Goal: Task Accomplishment & Management: Manage account settings

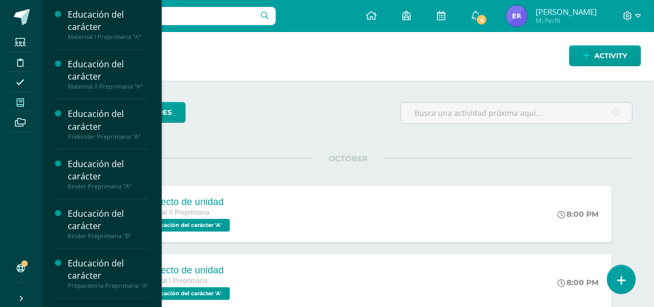
click at [21, 104] on icon at bounding box center [20, 102] width 7 height 9
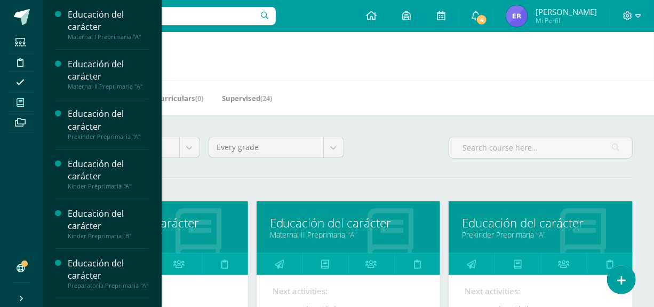
click at [258, 73] on h1 "My courses" at bounding box center [348, 56] width 586 height 49
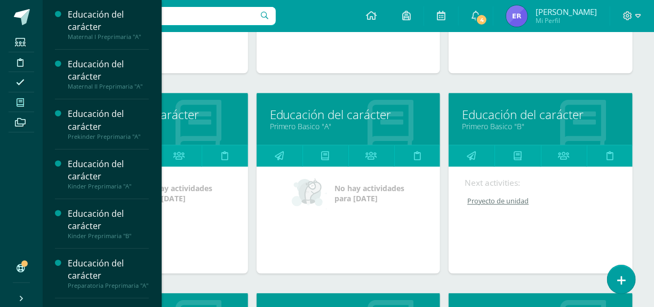
scroll to position [1091, 0]
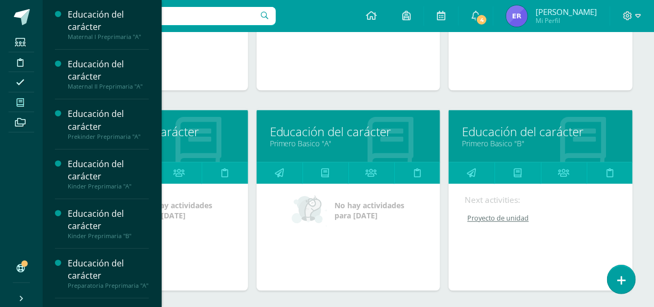
click at [315, 131] on link "Educación del carácter" at bounding box center [348, 131] width 157 height 17
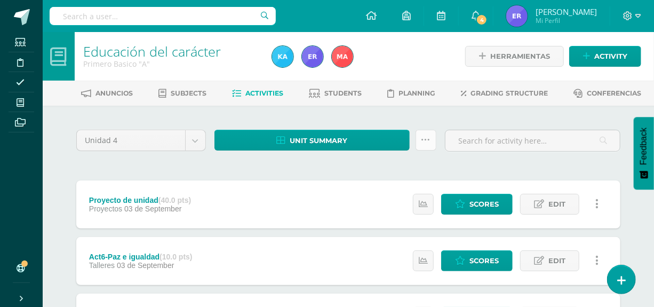
click at [422, 137] on icon at bounding box center [426, 140] width 9 height 9
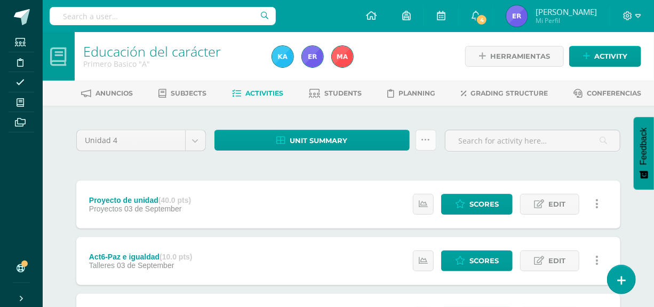
click at [422, 138] on icon at bounding box center [426, 140] width 9 height 9
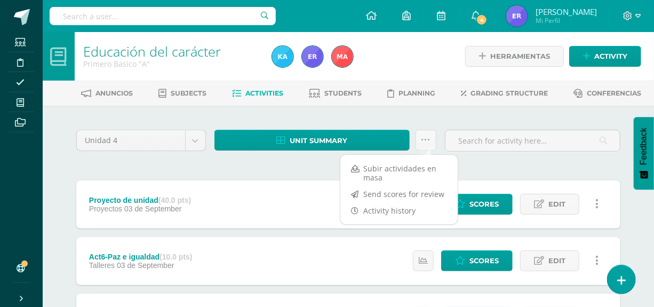
click at [300, 155] on div "Unit summary Download as HTML Download as PDF Download as XLS" at bounding box center [325, 145] width 230 height 30
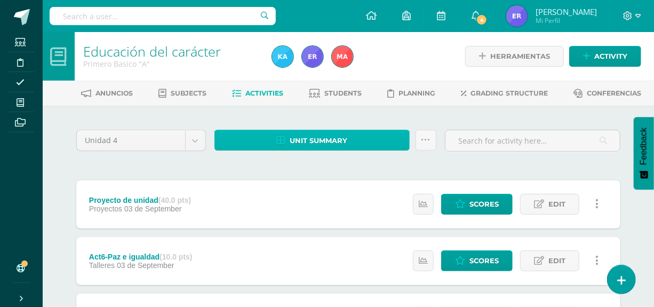
click at [305, 136] on span "Unit summary" at bounding box center [319, 141] width 58 height 20
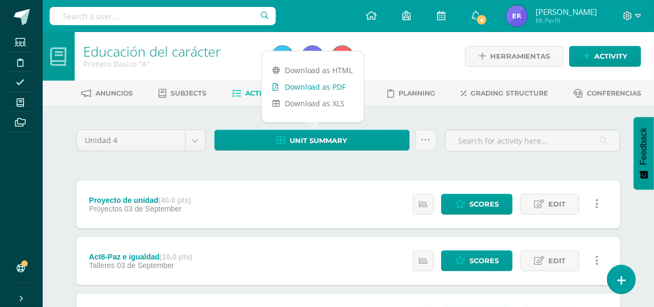
click at [316, 91] on link "Download as PDF" at bounding box center [313, 86] width 102 height 17
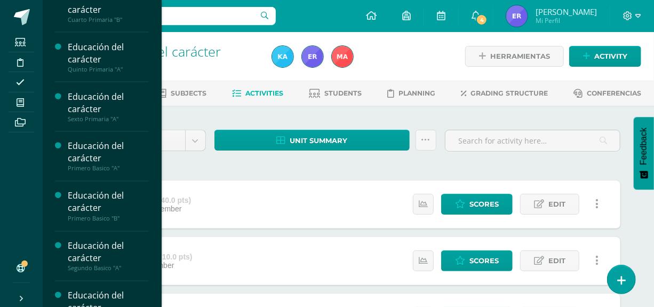
scroll to position [811, 0]
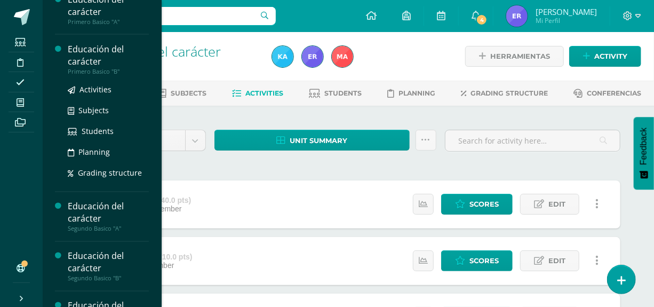
click at [92, 68] on div "Educación del carácter" at bounding box center [108, 55] width 81 height 25
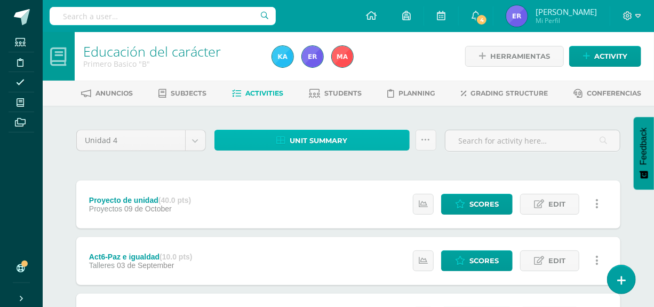
click at [373, 137] on link "Unit summary" at bounding box center [311, 140] width 195 height 21
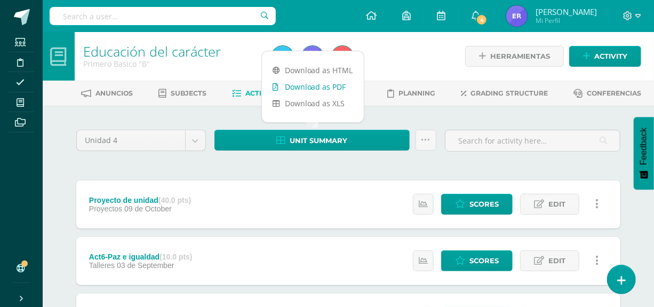
click at [336, 83] on link "Download as PDF" at bounding box center [313, 86] width 102 height 17
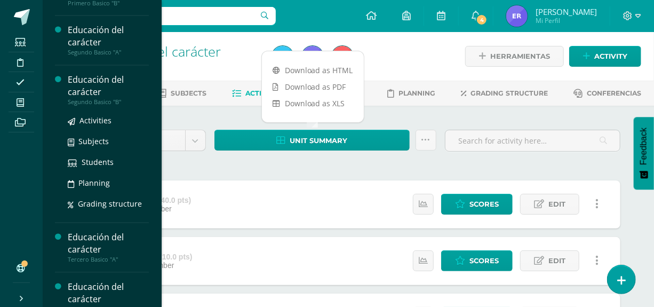
scroll to position [862, 0]
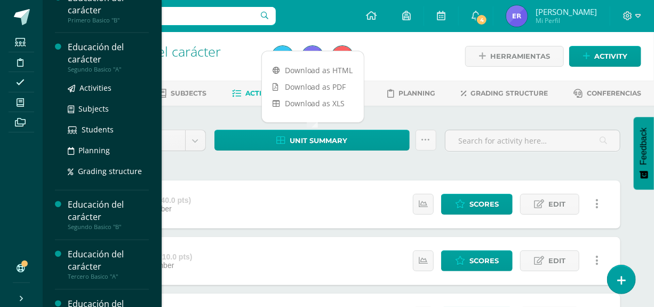
click at [82, 66] on div "Educación del carácter" at bounding box center [108, 54] width 81 height 25
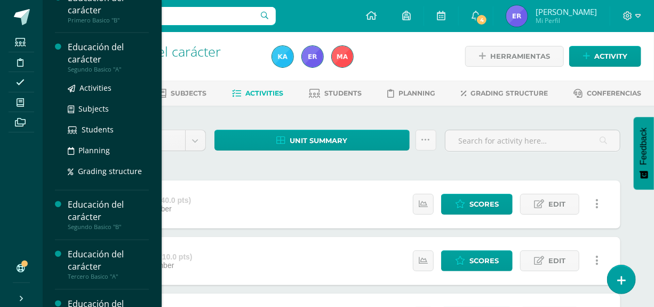
click at [82, 66] on div "Educación del carácter" at bounding box center [108, 54] width 81 height 25
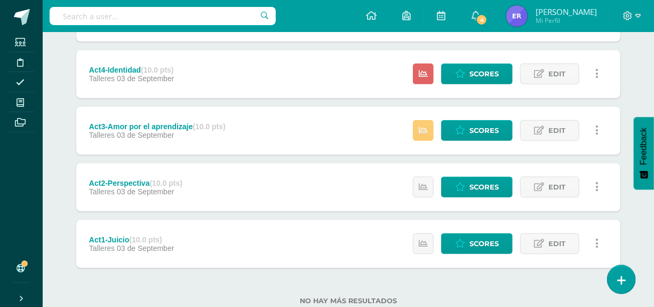
scroll to position [283, 0]
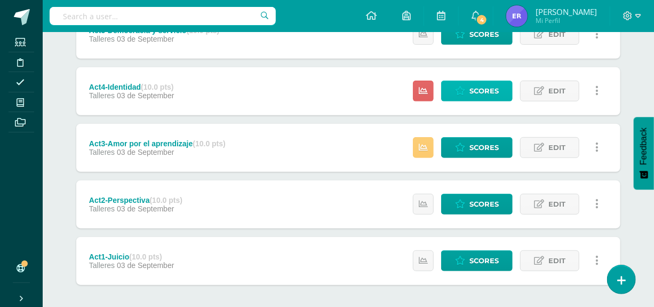
click at [472, 91] on span "Scores" at bounding box center [484, 91] width 29 height 20
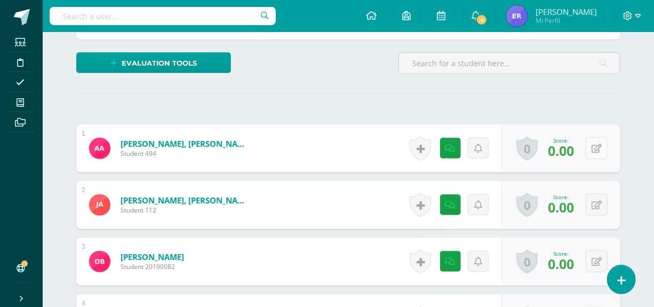
scroll to position [257, 0]
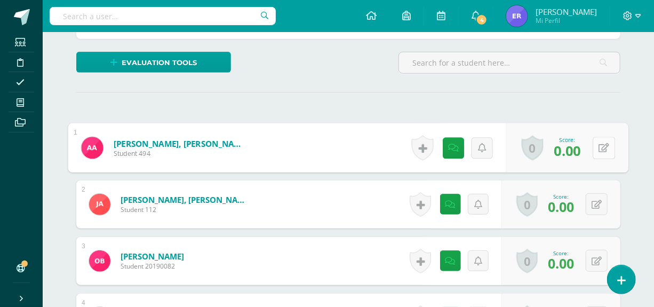
click at [598, 150] on button at bounding box center [604, 148] width 22 height 22
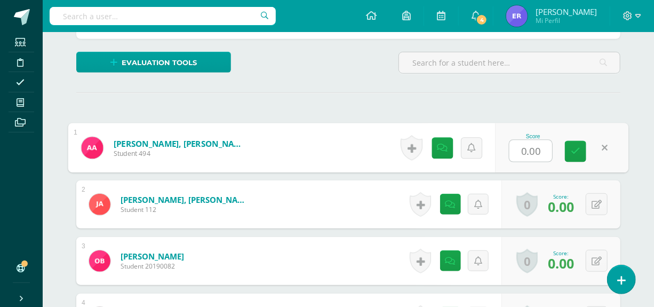
scroll to position [258, 0]
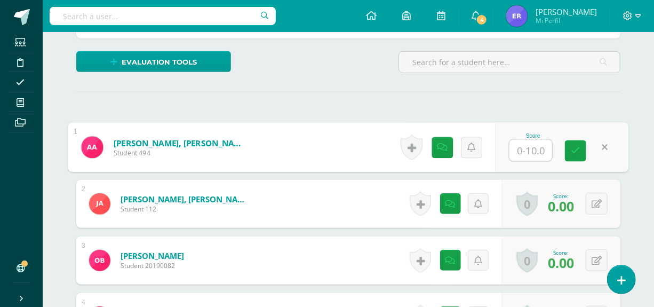
type input "8"
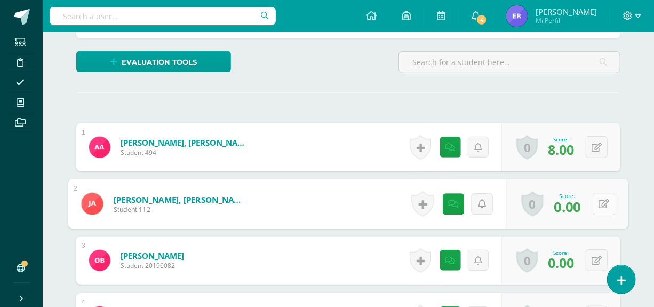
click at [601, 204] on icon at bounding box center [604, 203] width 11 height 9
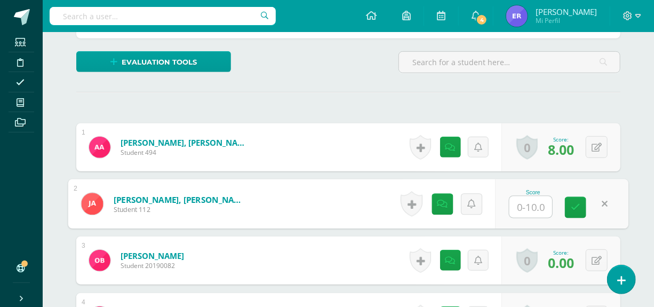
type input "9"
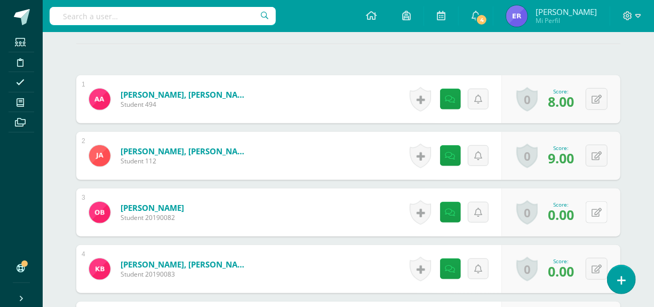
scroll to position [306, 0]
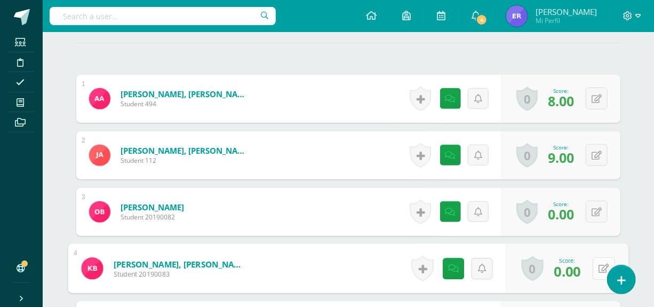
click at [591, 264] on div "0 Badges Badges obtained Aún no hay logros agregados Score: 0.00" at bounding box center [567, 269] width 122 height 50
click at [600, 271] on icon at bounding box center [604, 268] width 11 height 9
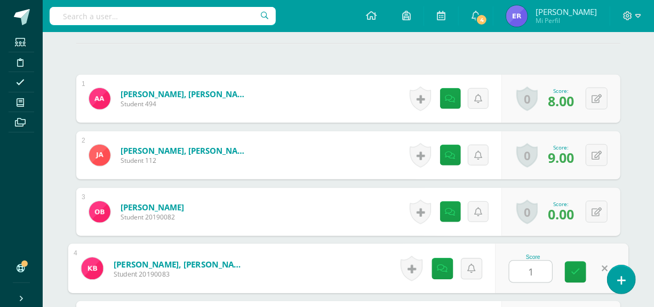
type input "10"
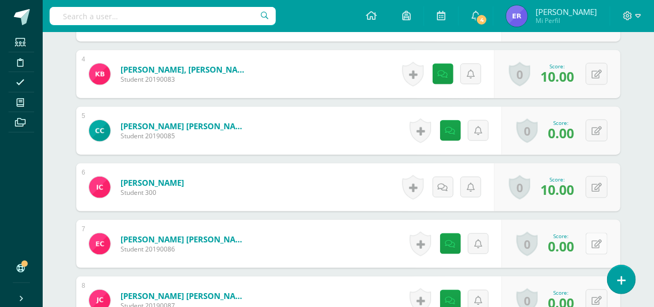
scroll to position [549, 0]
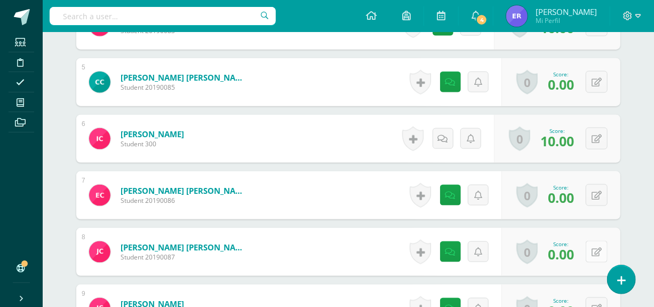
click at [593, 249] on button at bounding box center [597, 252] width 22 height 22
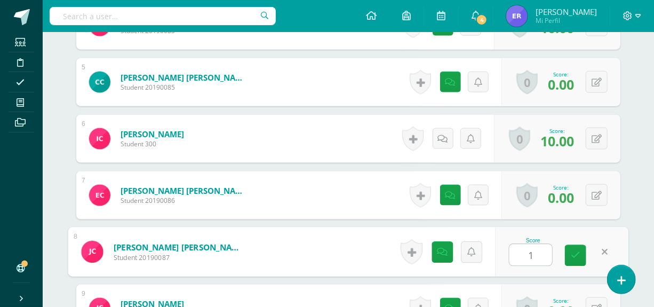
type input "10"
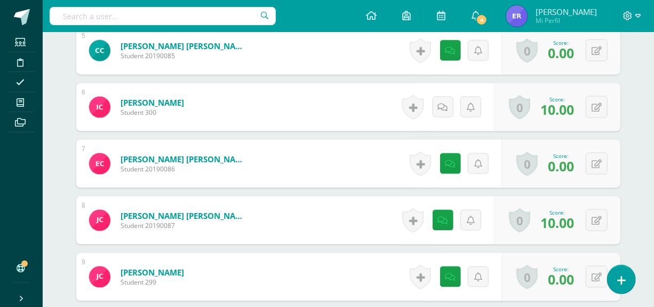
scroll to position [598, 0]
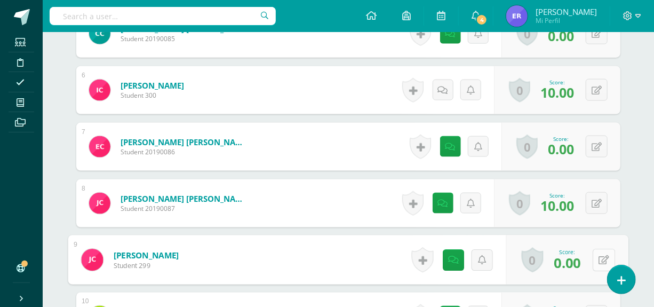
click at [594, 264] on button at bounding box center [604, 260] width 22 height 22
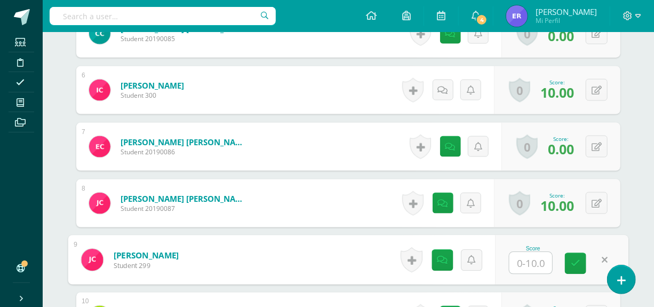
type input "9"
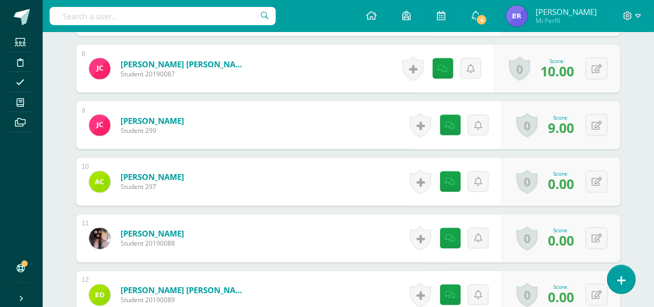
scroll to position [791, 0]
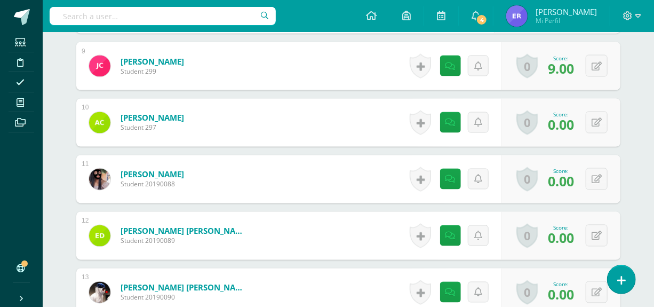
click at [585, 236] on div "0 Badges Badges obtained Aún no hay logros agregados Score: 0.00" at bounding box center [561, 236] width 119 height 48
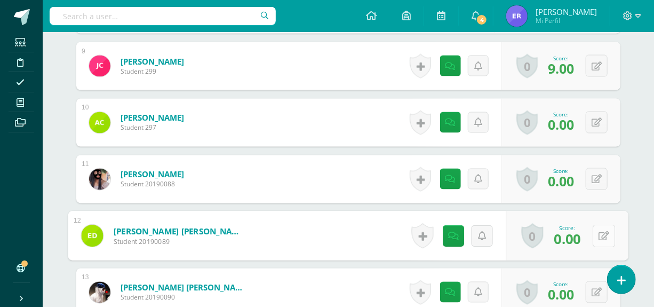
click at [596, 235] on button at bounding box center [604, 236] width 22 height 22
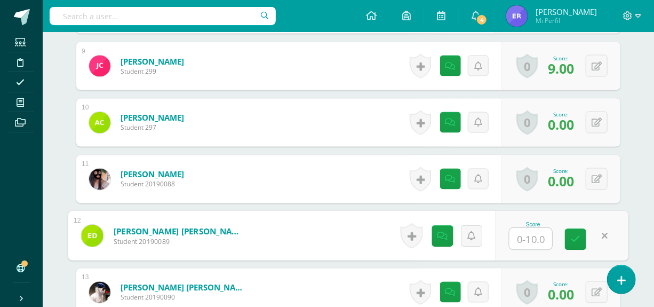
type input "9"
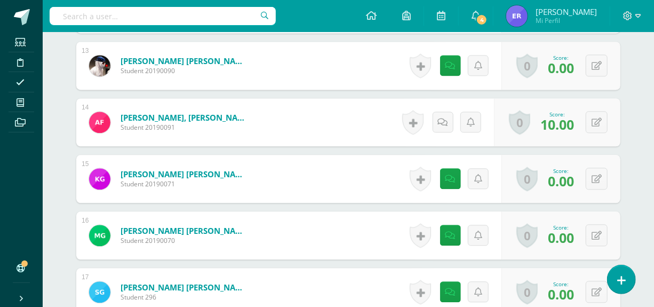
scroll to position [1034, 0]
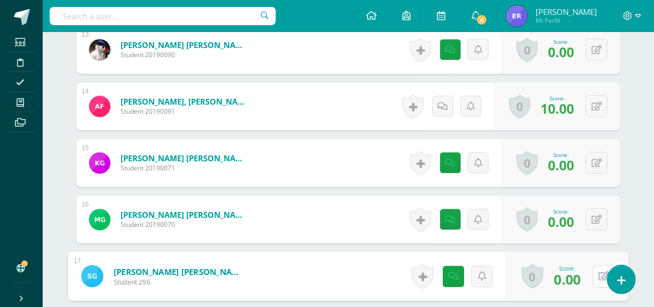
click at [598, 275] on button at bounding box center [604, 276] width 22 height 22
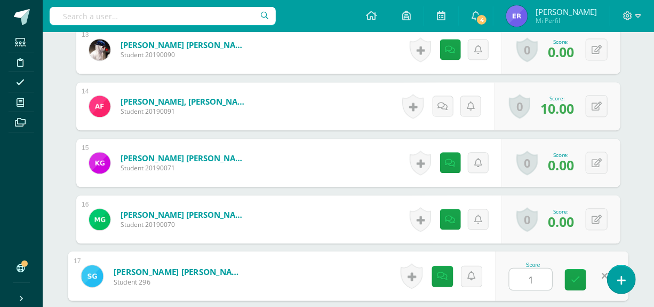
type input "10"
click at [568, 284] on link at bounding box center [575, 279] width 21 height 21
click at [574, 281] on span "10.00" at bounding box center [563, 278] width 35 height 19
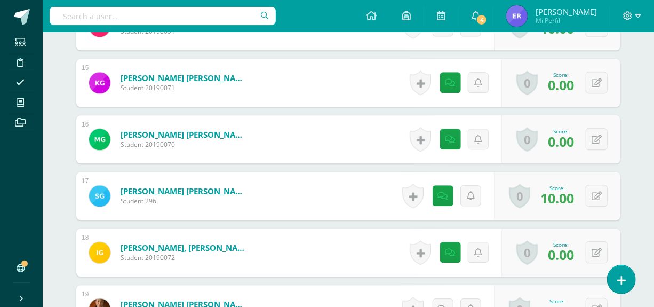
scroll to position [1131, 0]
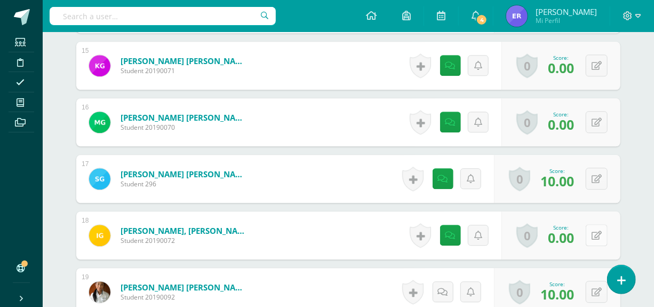
click at [595, 240] on button at bounding box center [597, 235] width 22 height 22
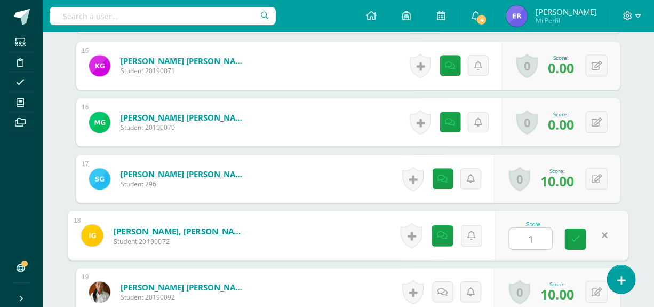
type input "10"
click at [583, 241] on link at bounding box center [575, 238] width 21 height 21
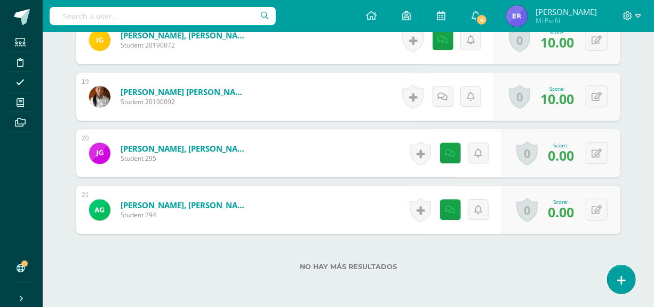
scroll to position [1278, 0]
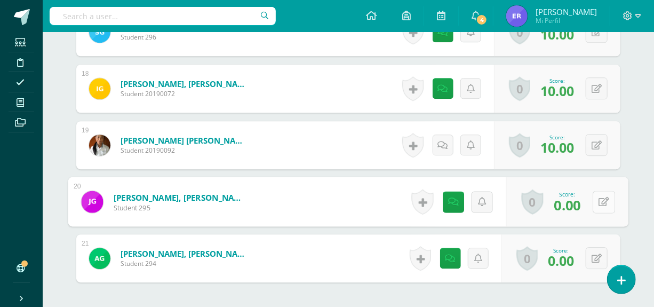
click at [599, 197] on icon at bounding box center [604, 201] width 11 height 9
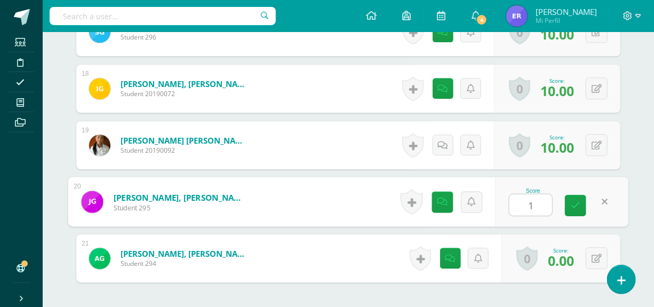
type input "10"
click at [579, 201] on icon at bounding box center [576, 205] width 10 height 9
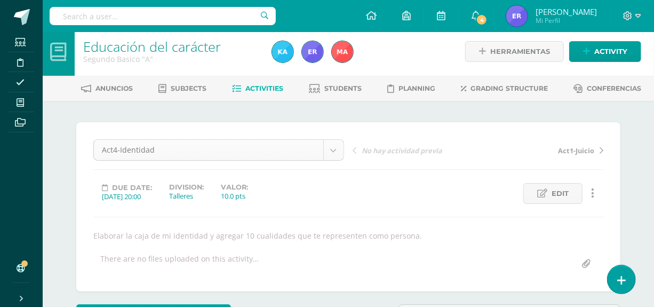
scroll to position [0, 0]
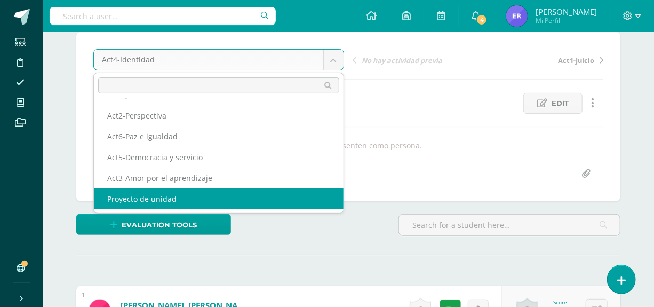
scroll to position [97, 0]
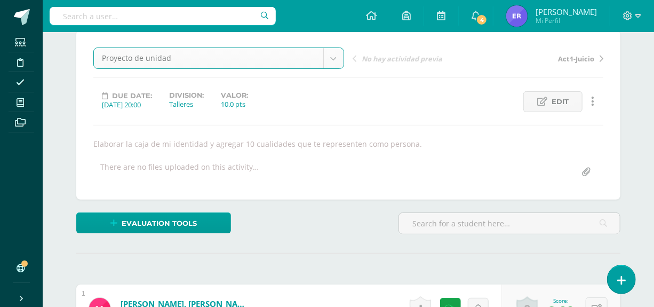
select select "/dashboard/teacher/grade-activity/124329/"
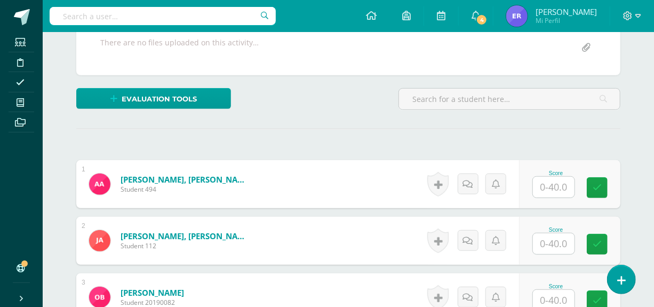
scroll to position [211, 0]
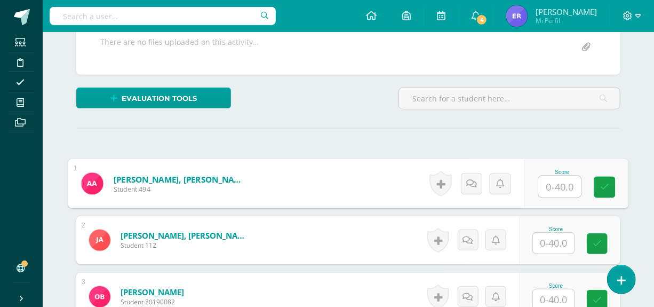
click at [555, 192] on input "text" at bounding box center [560, 186] width 43 height 21
type input "12"
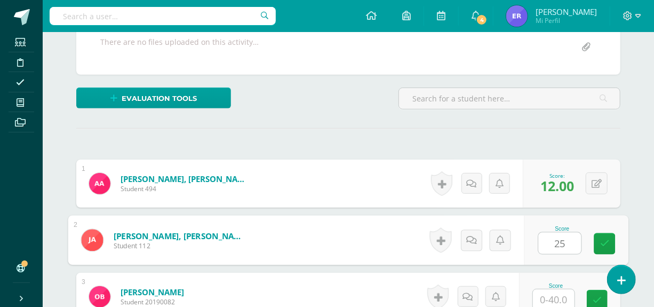
type input "25"
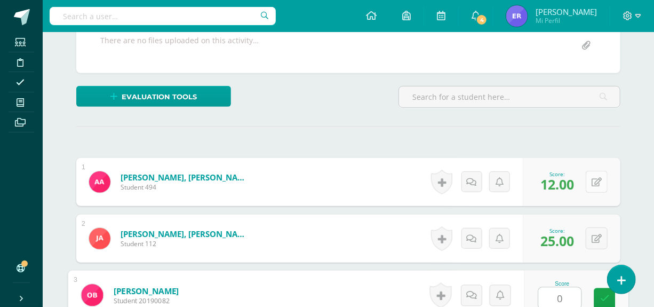
type input "0"
click at [595, 182] on button at bounding box center [597, 182] width 22 height 22
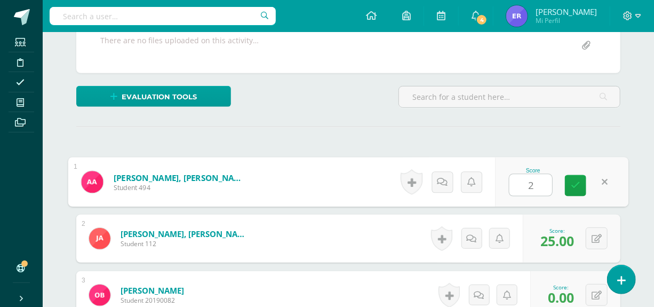
type input "27"
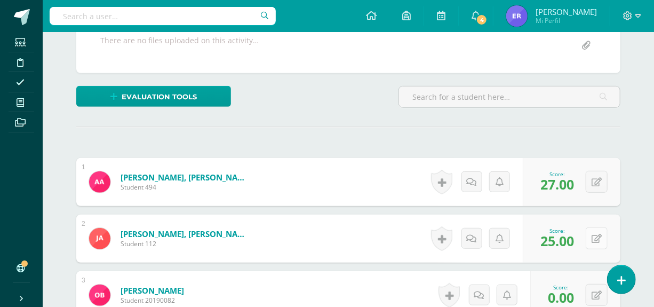
click at [596, 234] on button at bounding box center [597, 238] width 22 height 22
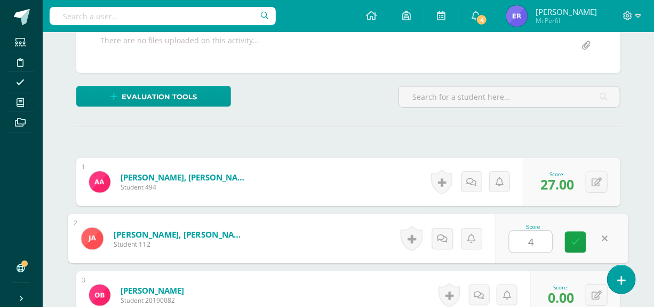
type input "40"
click at [576, 240] on icon at bounding box center [576, 241] width 10 height 9
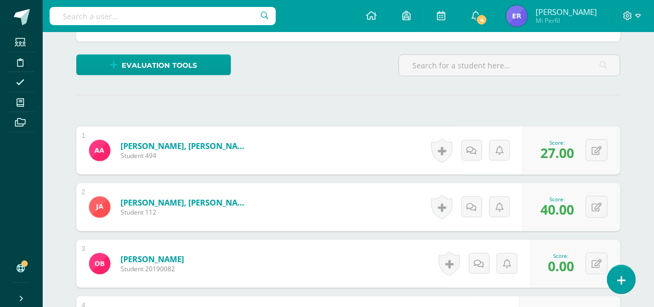
scroll to position [261, 0]
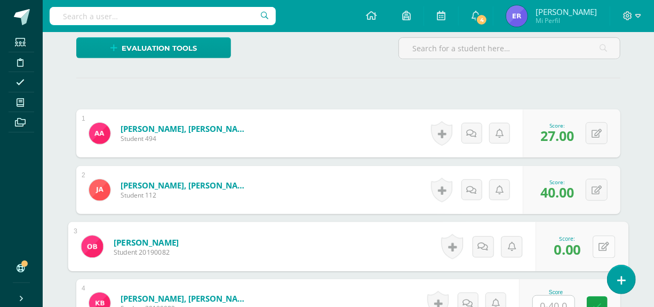
click at [599, 244] on icon at bounding box center [604, 246] width 11 height 9
type input "15"
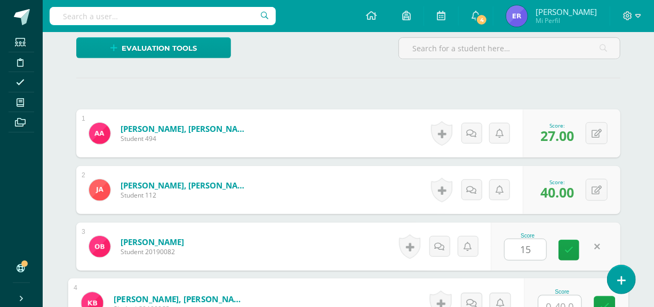
scroll to position [269, 0]
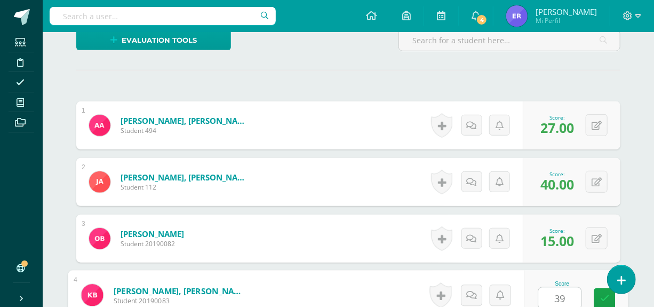
type input "39"
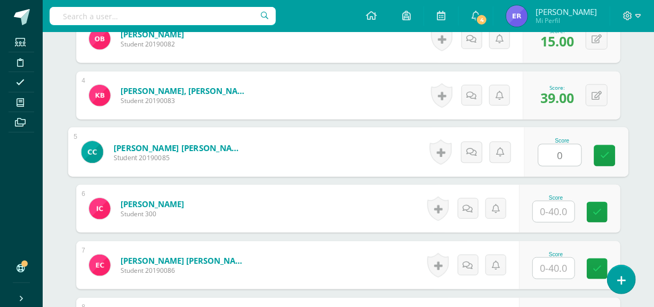
type input "0"
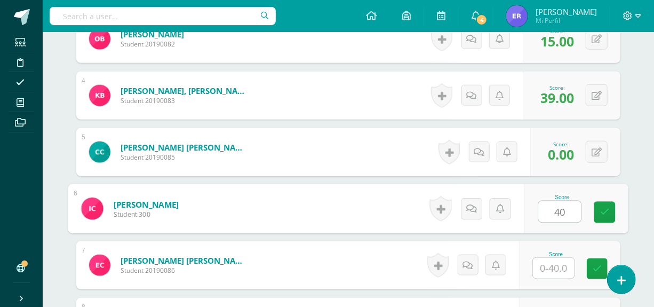
type input "40"
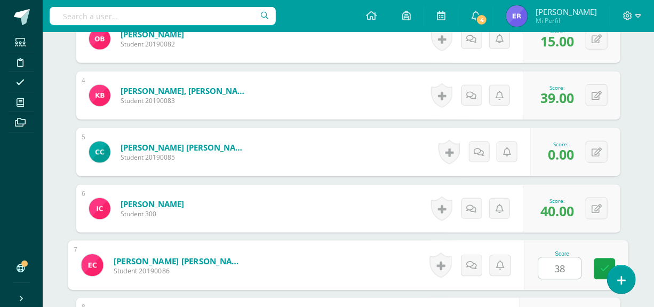
type input "38"
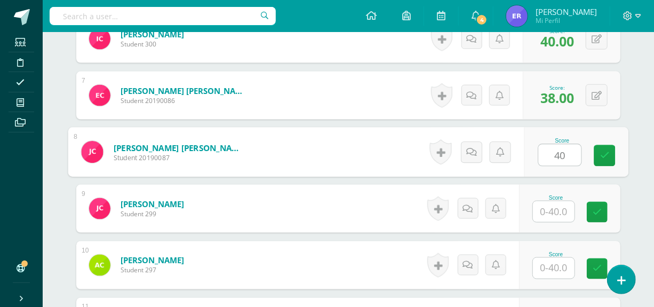
type input "40"
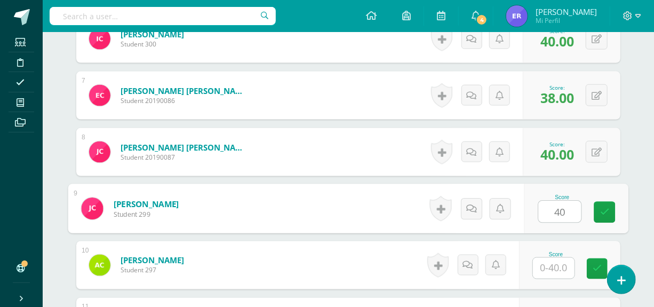
type input "40"
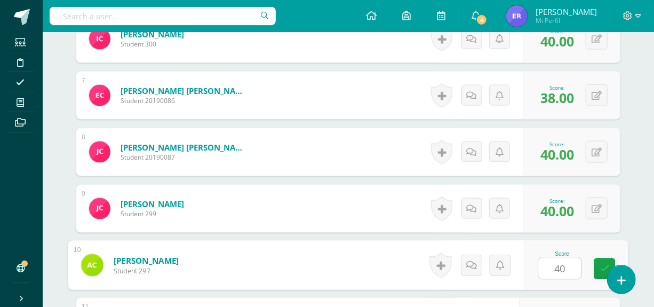
type input "40"
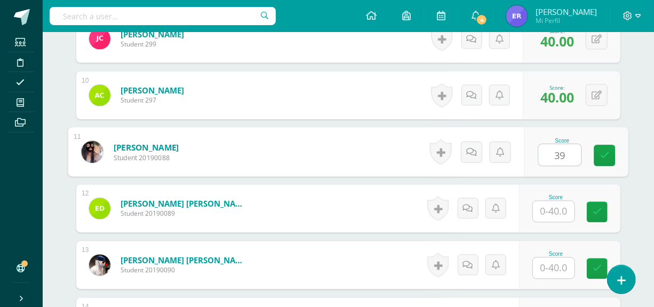
type input "39"
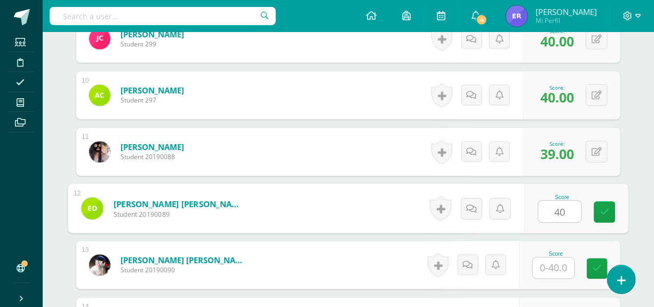
type input "40"
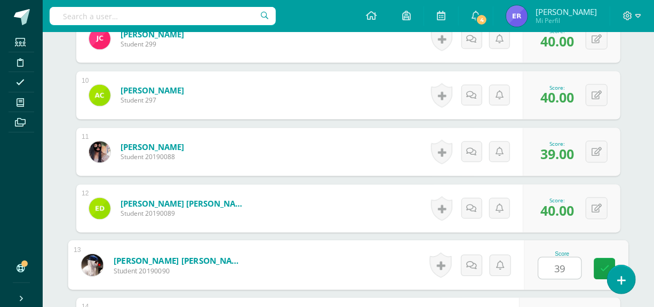
type input "39"
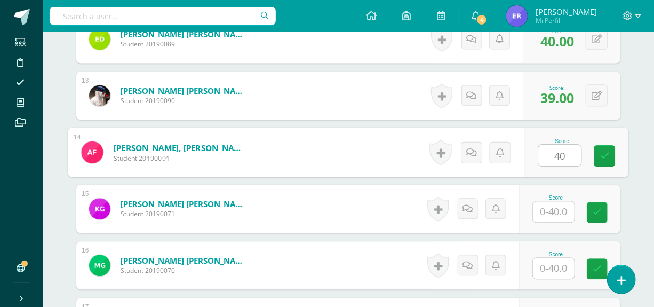
type input "40"
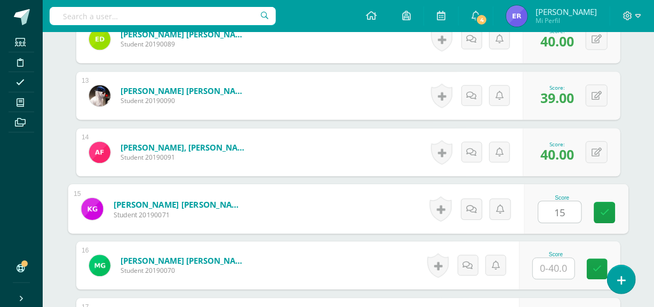
type input "15"
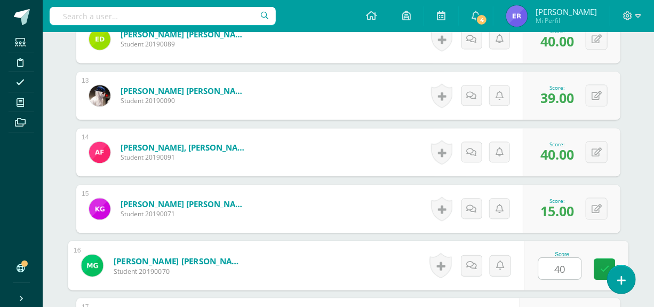
type input "40"
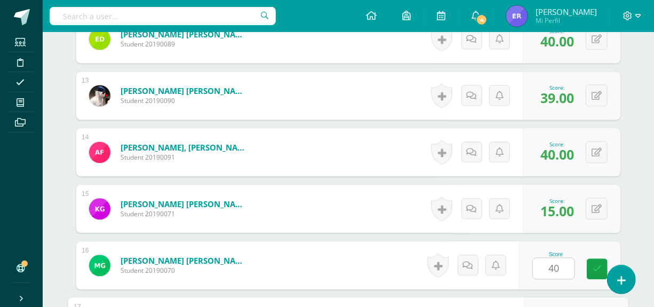
scroll to position [1147, 0]
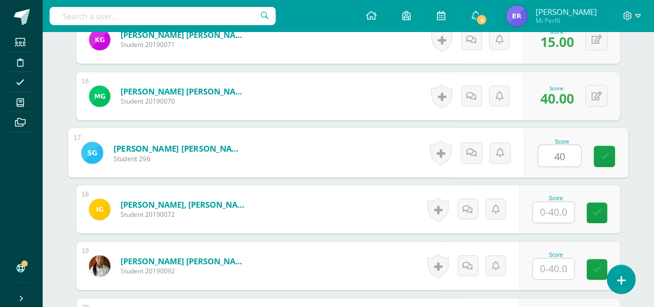
type input "40"
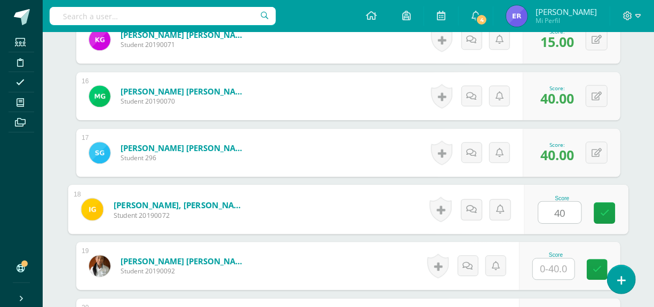
type input "40"
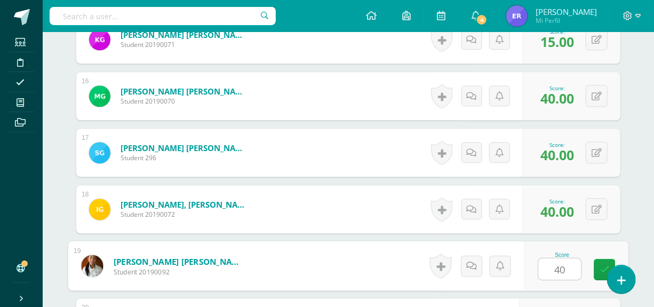
type input "40"
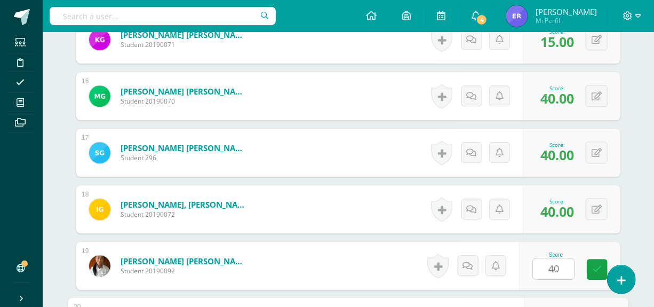
scroll to position [1317, 0]
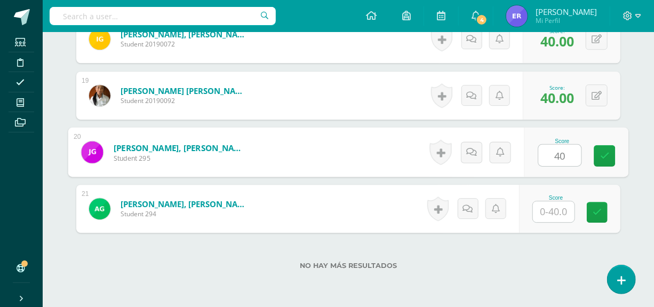
type input "40"
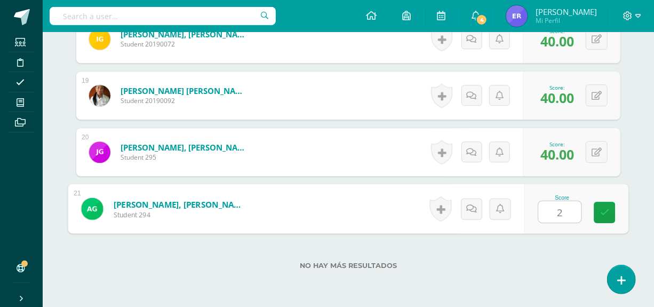
type input "27"
click at [605, 217] on link at bounding box center [604, 212] width 21 height 21
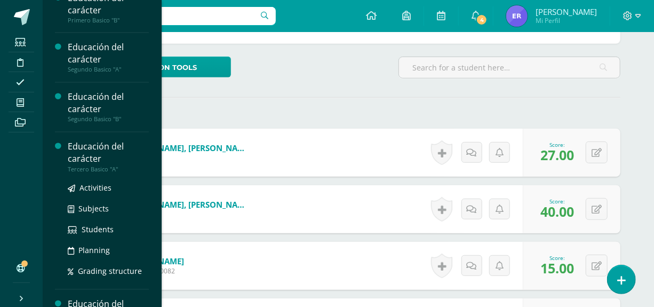
scroll to position [814, 0]
click at [93, 162] on div "Educación del carácter" at bounding box center [108, 152] width 81 height 25
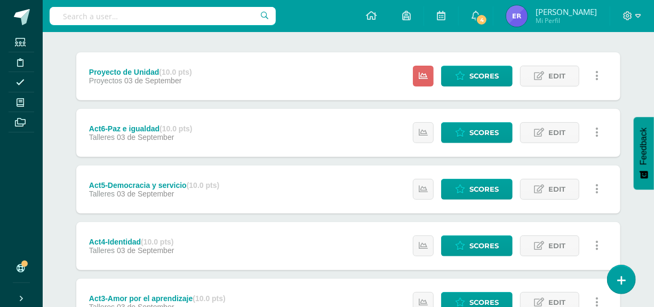
scroll to position [145, 0]
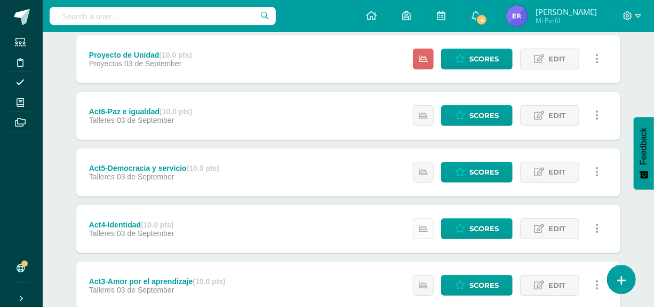
click at [421, 224] on icon at bounding box center [423, 228] width 9 height 9
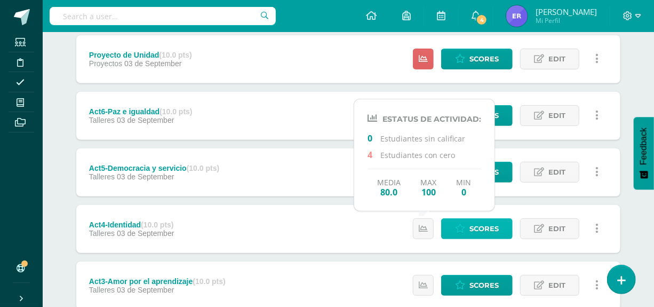
click at [480, 228] on span "Scores" at bounding box center [484, 229] width 29 height 20
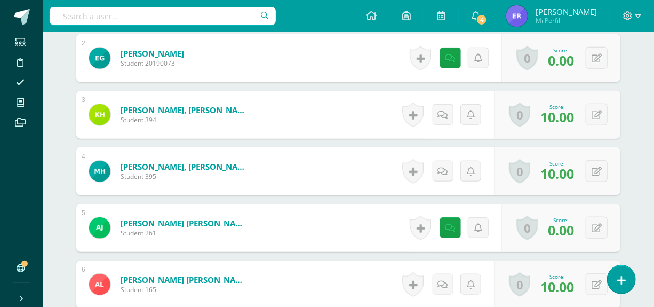
scroll to position [452, 0]
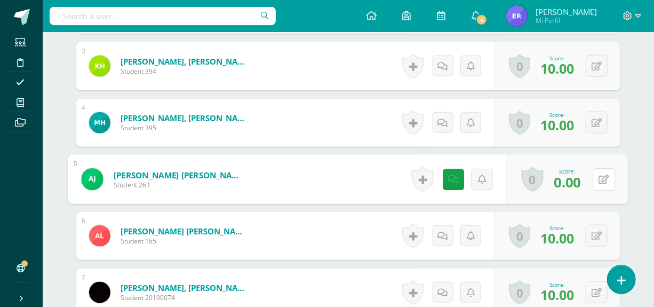
click at [591, 180] on div "0 Badges Badges obtained Aún no hay logros agregados Score: 0.00" at bounding box center [567, 180] width 122 height 50
click at [605, 181] on icon at bounding box center [604, 178] width 11 height 9
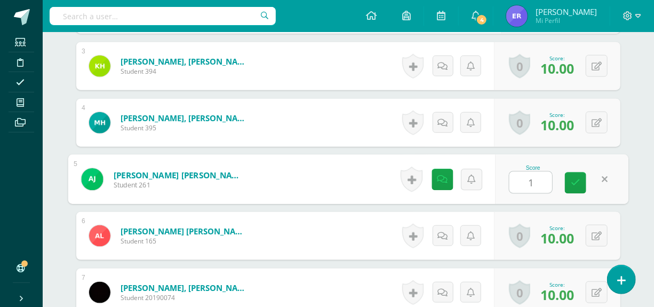
type input "10"
click at [570, 187] on link at bounding box center [575, 182] width 21 height 21
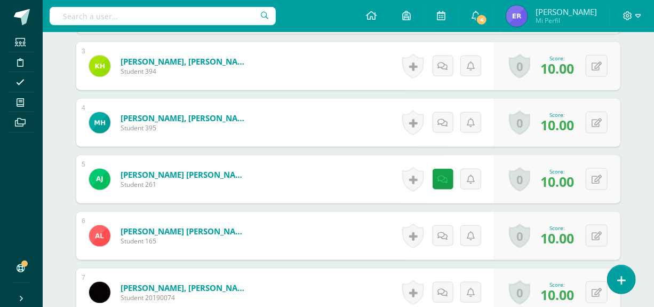
click at [617, 188] on div "0 Badges Badges obtained Aún no hay logros agregados Score: 10.00" at bounding box center [557, 179] width 126 height 48
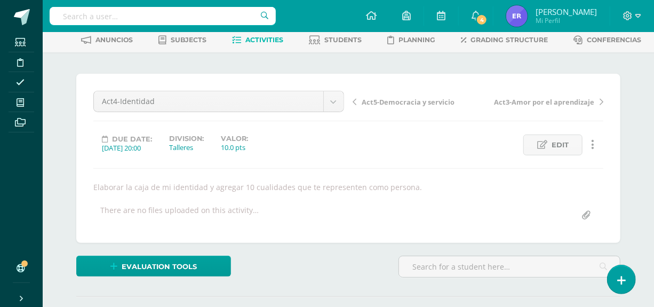
scroll to position [0, 0]
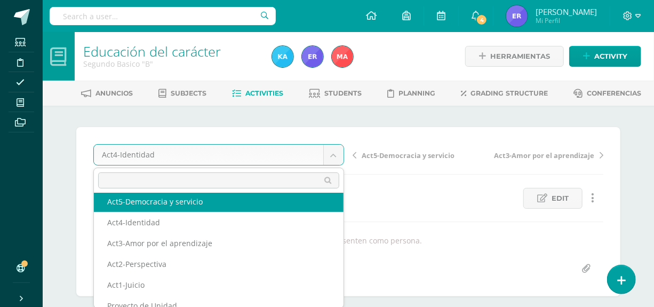
scroll to position [38, 0]
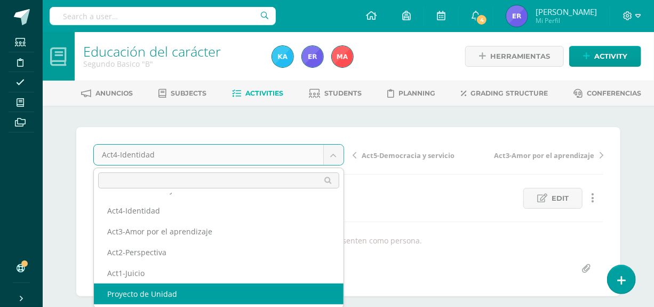
select select "/dashboard/teacher/grade-activity/124406/"
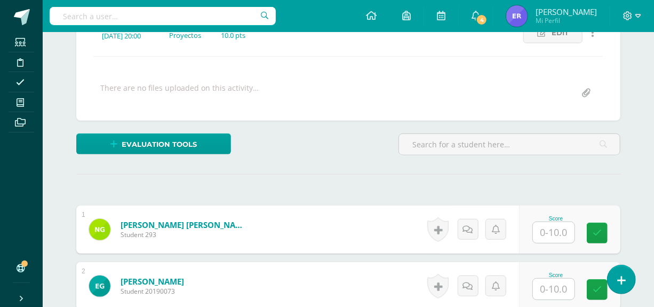
scroll to position [223, 0]
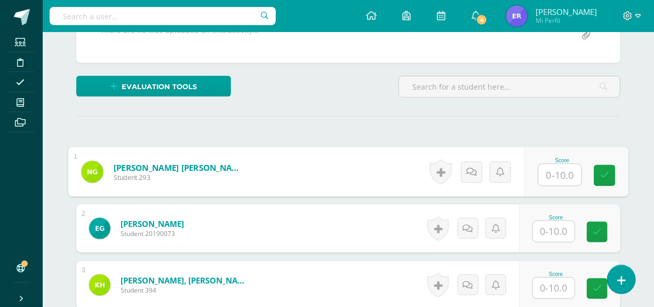
click at [556, 178] on input "text" at bounding box center [560, 174] width 43 height 21
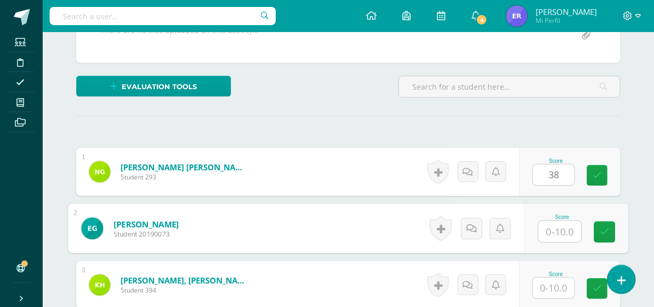
type input "0"
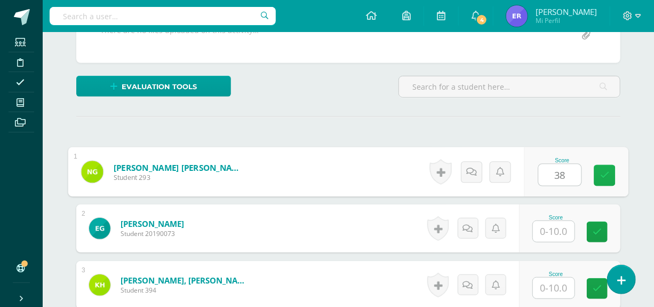
click at [609, 178] on icon at bounding box center [605, 175] width 10 height 9
type input "0"
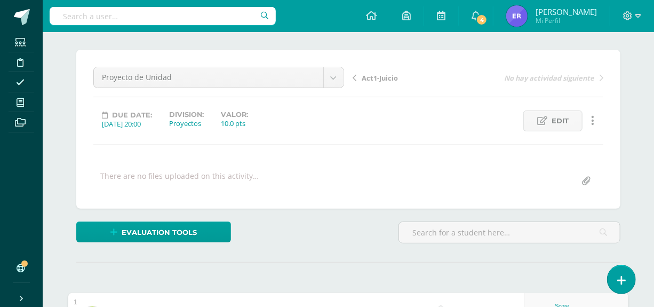
scroll to position [29, 0]
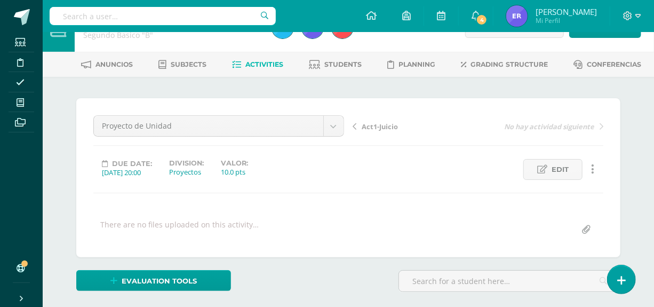
click at [569, 172] on link "Edit" at bounding box center [552, 169] width 59 height 21
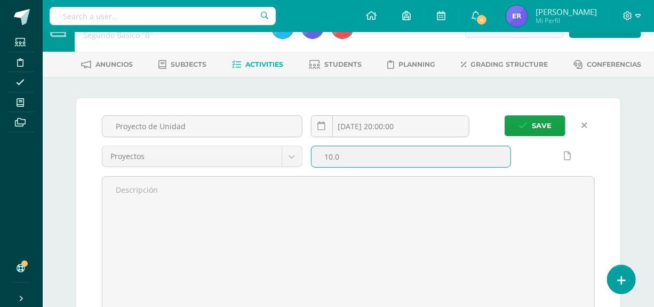
click at [344, 155] on input "10.0" at bounding box center [412, 156] width 200 height 21
type input "1"
type input "40"
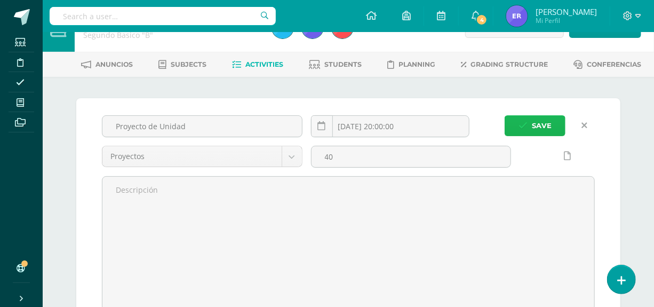
click at [534, 124] on span "Save" at bounding box center [542, 126] width 20 height 20
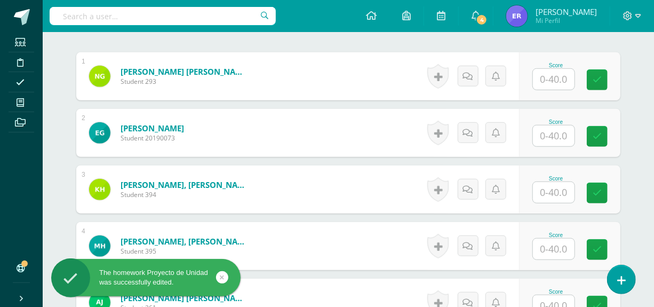
scroll to position [319, 0]
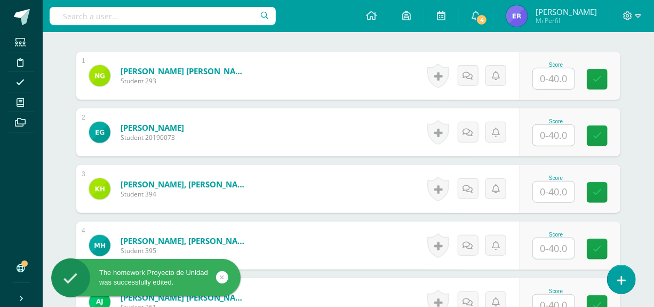
click at [555, 77] on input "text" at bounding box center [554, 78] width 42 height 21
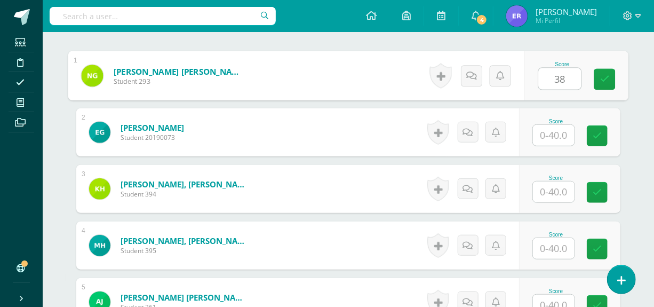
type input "38"
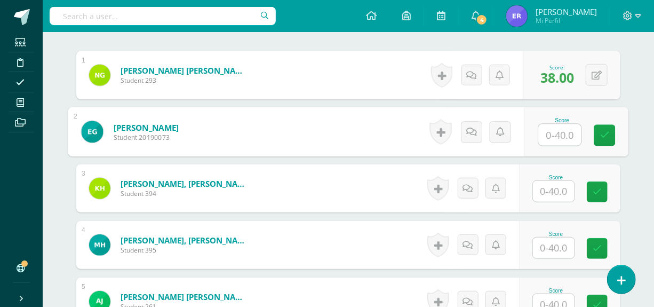
scroll to position [320, 0]
type input "15"
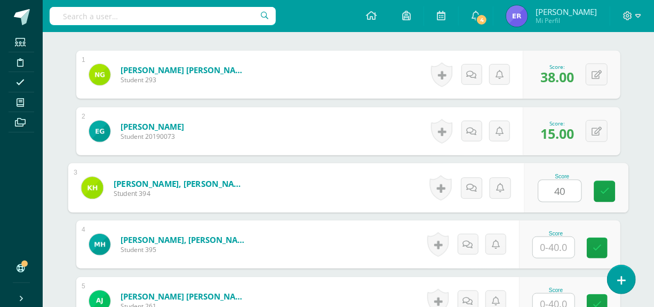
type input "40"
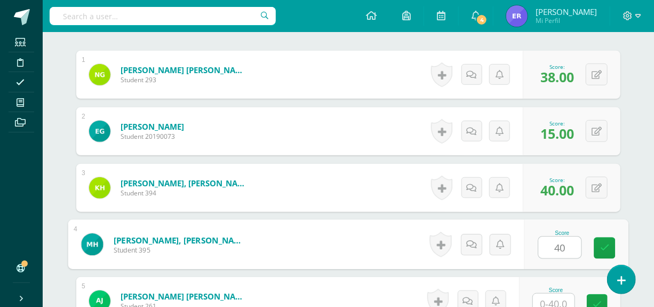
type input "40"
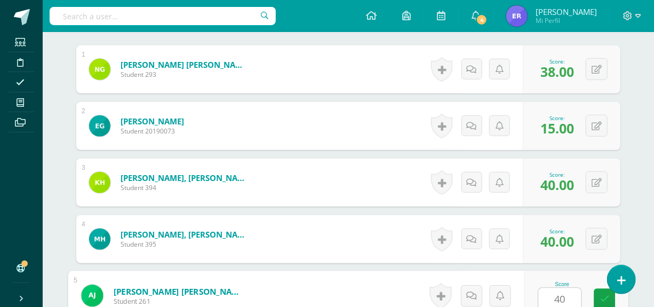
type input "40"
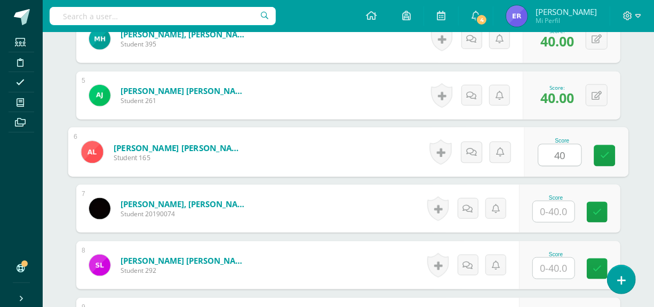
type input "40"
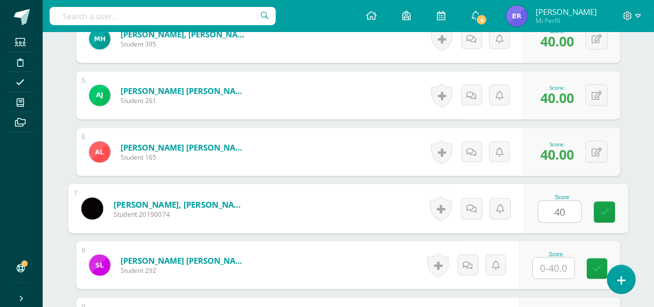
type input "40"
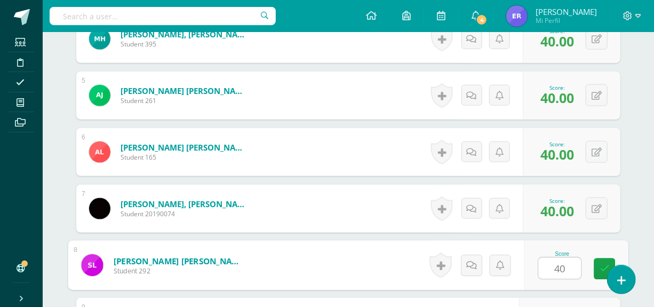
type input "40"
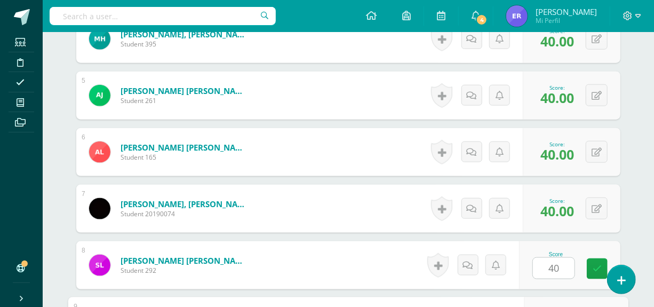
scroll to position [695, 0]
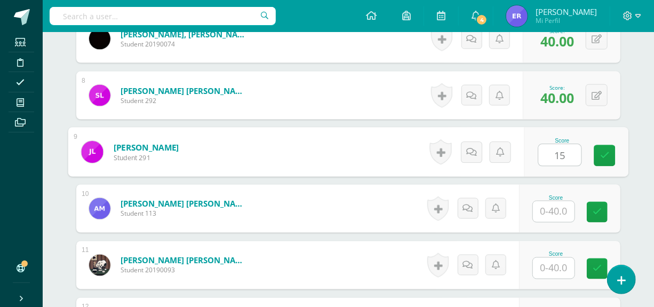
type input "15"
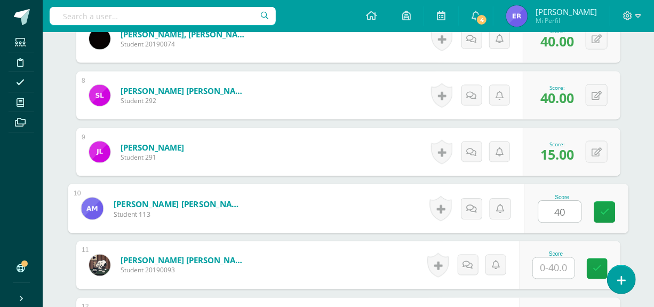
type input "40"
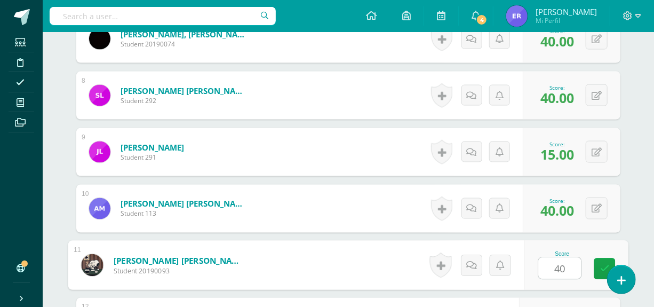
type input "40"
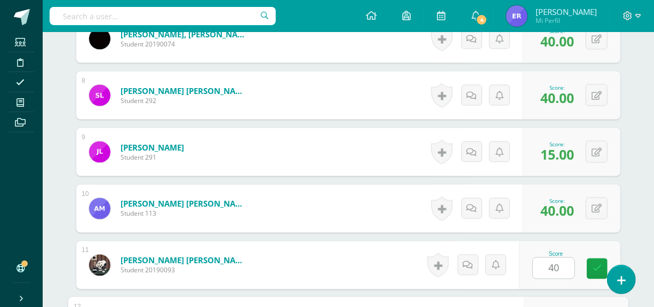
scroll to position [864, 0]
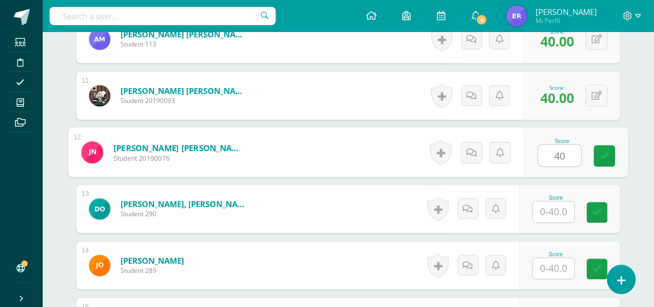
type input "40"
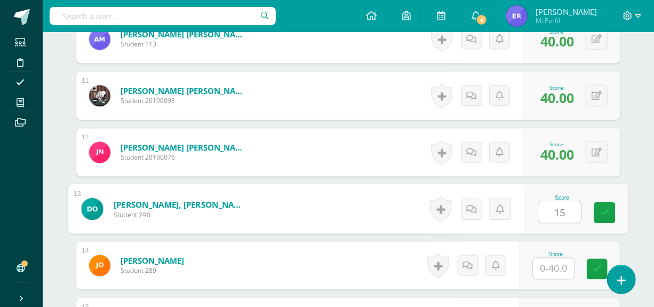
type input "15"
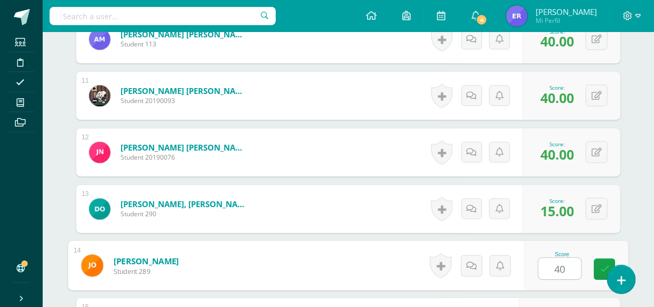
type input "40"
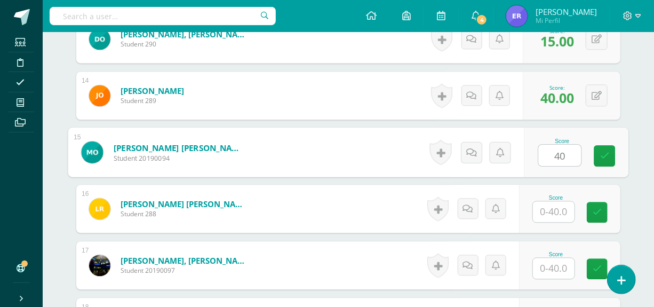
type input "40"
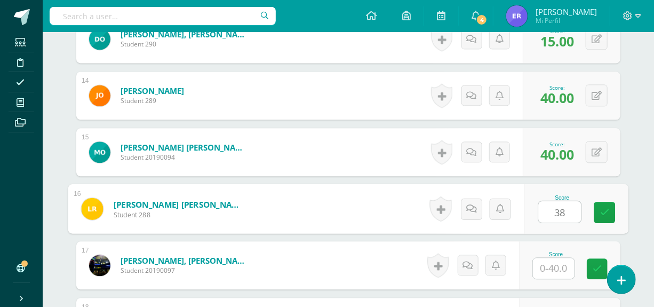
type input "38"
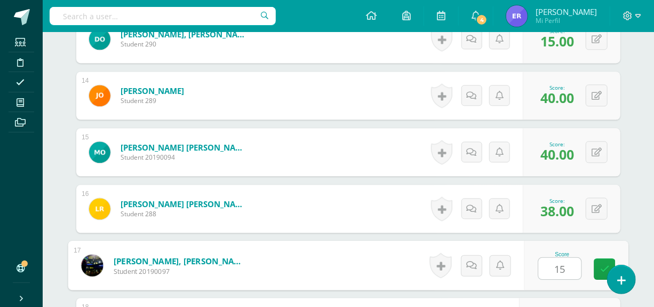
type input "15"
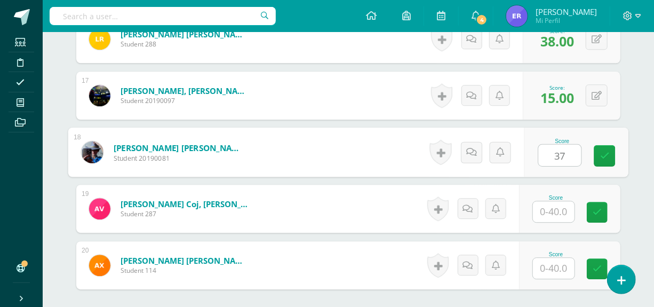
type input "37"
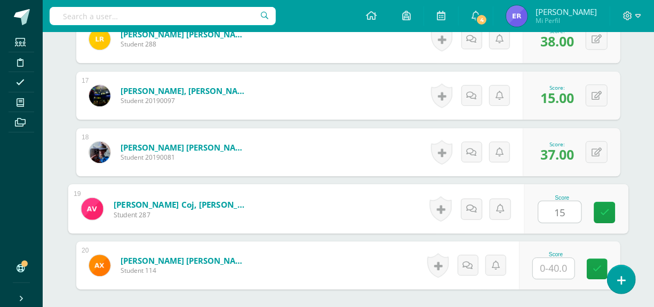
type input "15"
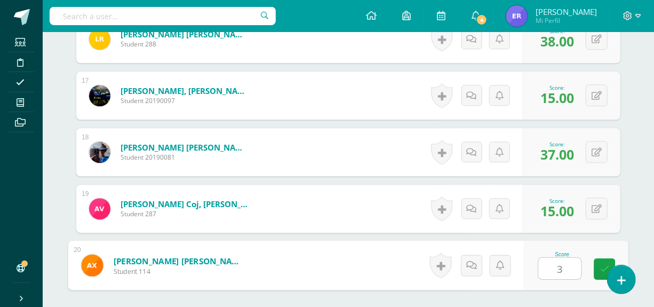
type input "38"
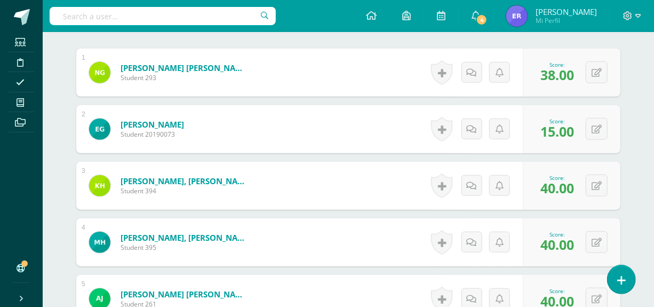
scroll to position [379, 0]
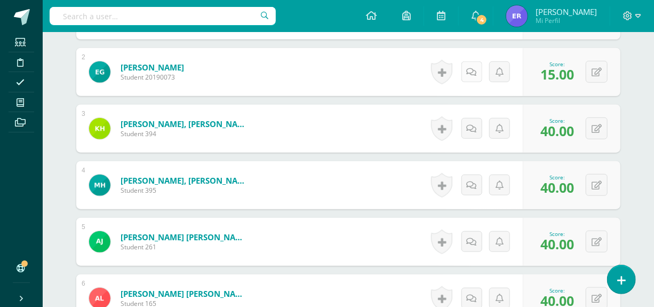
click at [476, 74] on link at bounding box center [472, 71] width 21 height 21
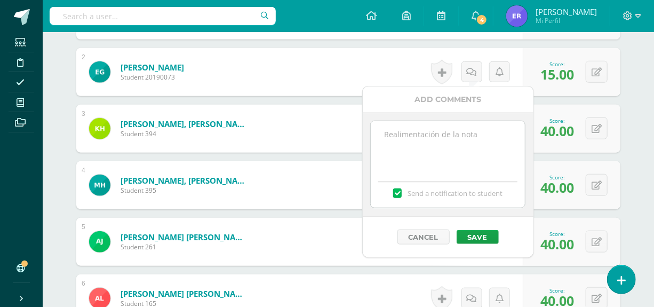
click at [459, 128] on textarea at bounding box center [448, 147] width 154 height 53
click at [484, 236] on button "Save" at bounding box center [478, 237] width 42 height 14
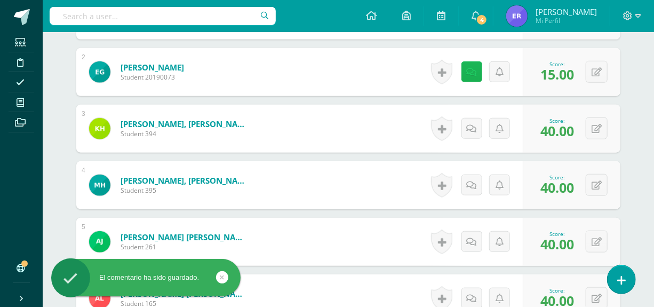
click at [472, 77] on link at bounding box center [472, 71] width 21 height 21
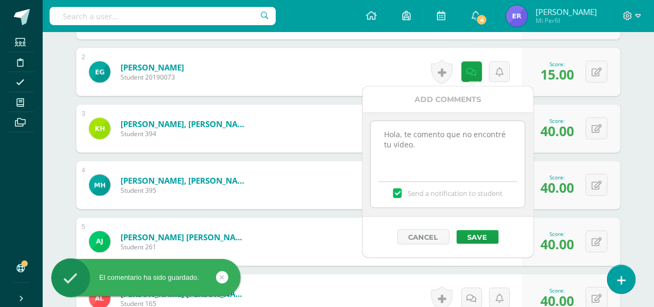
drag, startPoint x: 439, startPoint y: 149, endPoint x: 382, endPoint y: 138, distance: 58.3
click at [381, 138] on textarea "Hola, te comento que no encontré tu vídeo." at bounding box center [448, 147] width 154 height 53
paste textarea "director3mrkf224"
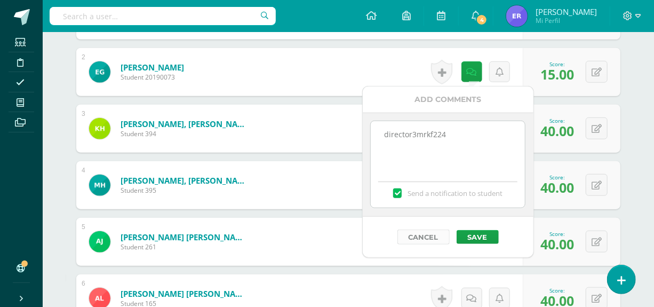
type textarea "director3mrkf224"
click at [417, 239] on button "Cancel" at bounding box center [424, 236] width 52 height 15
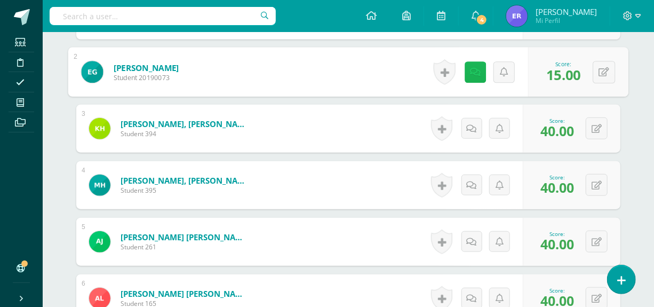
click at [473, 72] on icon at bounding box center [475, 71] width 11 height 9
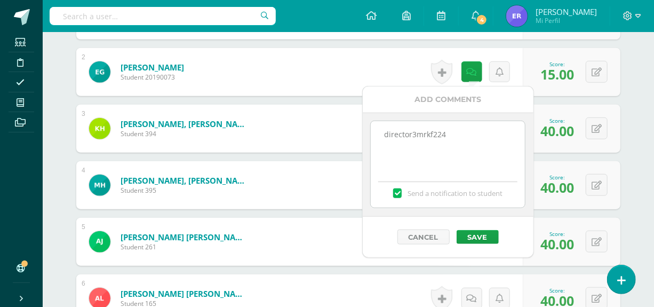
click at [455, 138] on textarea "director3mrkf224" at bounding box center [448, 147] width 154 height 53
drag, startPoint x: 454, startPoint y: 138, endPoint x: 371, endPoint y: 135, distance: 82.8
click at [371, 135] on textarea "director3mrkf224" at bounding box center [448, 147] width 154 height 53
type textarea "Hola te comento que no encontré tu video."
click at [474, 241] on button "Save" at bounding box center [478, 237] width 42 height 14
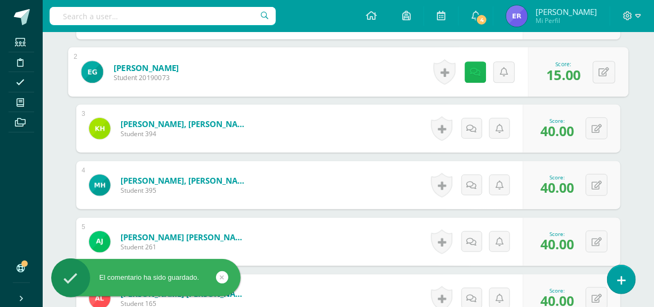
click at [470, 76] on link at bounding box center [475, 71] width 21 height 21
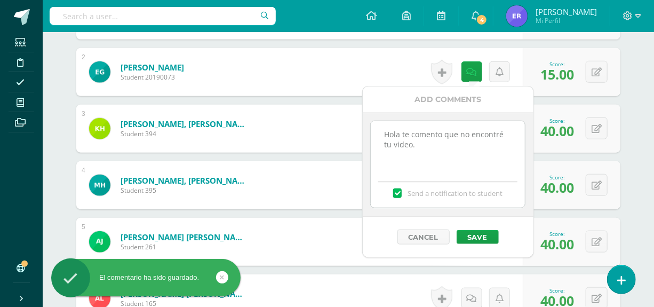
drag, startPoint x: 433, startPoint y: 149, endPoint x: 380, endPoint y: 137, distance: 54.4
click at [380, 137] on textarea "Hola te comento que no encontré tu video." at bounding box center [448, 147] width 154 height 53
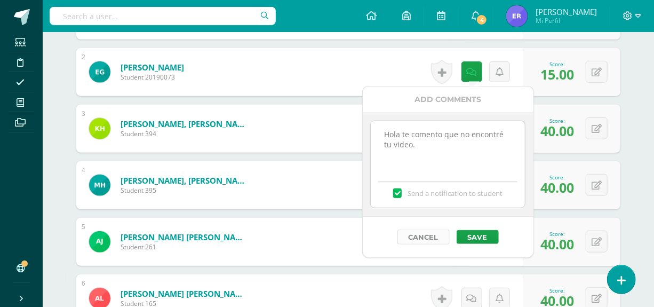
click at [435, 230] on button "Cancel" at bounding box center [424, 236] width 52 height 15
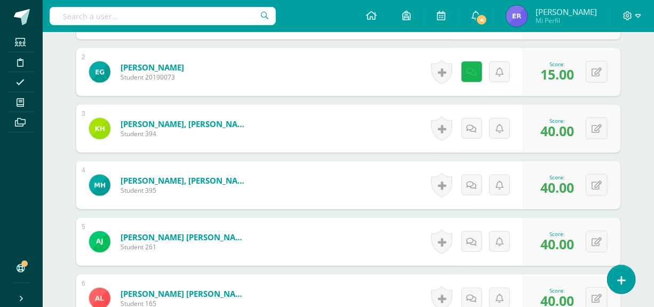
click at [474, 72] on icon at bounding box center [472, 72] width 10 height 9
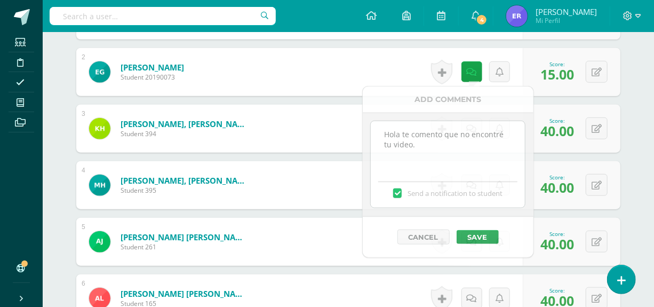
click at [538, 135] on div "Score: 40.00" at bounding box center [557, 128] width 42 height 23
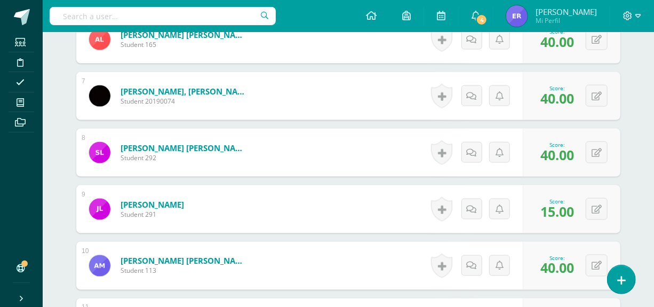
scroll to position [671, 0]
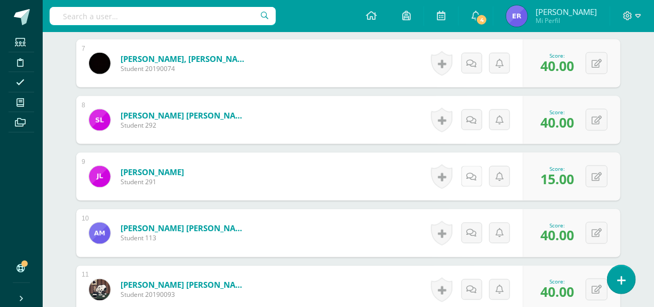
click at [469, 172] on icon at bounding box center [472, 176] width 10 height 9
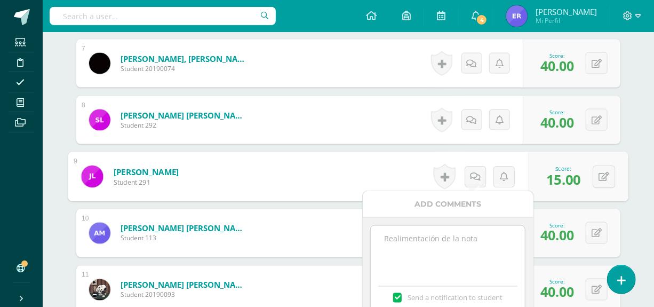
click at [431, 229] on textarea at bounding box center [448, 252] width 154 height 53
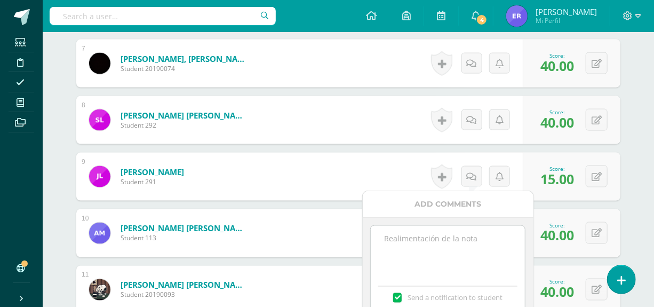
paste textarea "Hola te comento que no encontré tu video."
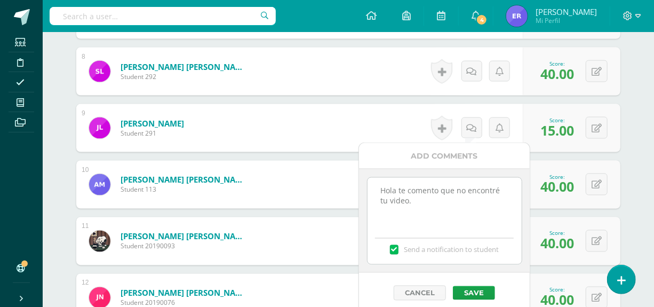
scroll to position [816, 0]
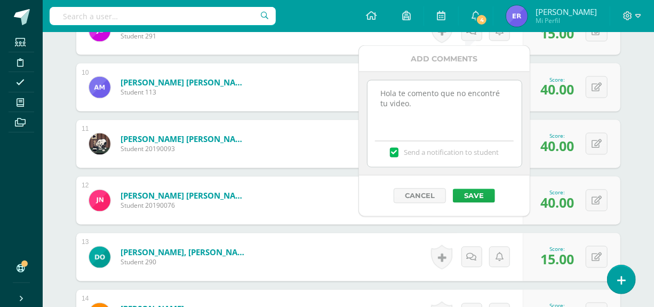
type textarea "Hola te comento que no encontré tu video."
click at [463, 193] on button "Save" at bounding box center [474, 196] width 42 height 14
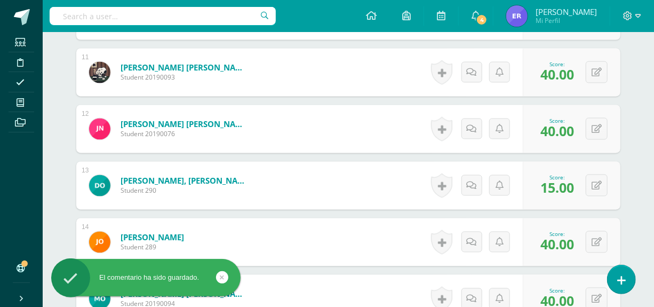
scroll to position [913, 0]
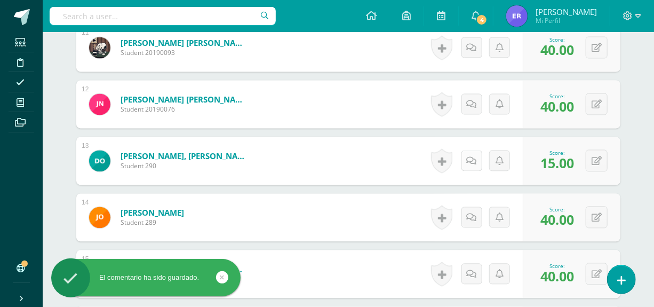
click at [478, 160] on link at bounding box center [472, 160] width 21 height 21
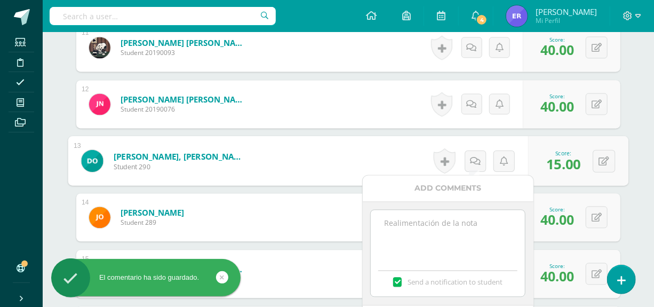
click at [458, 227] on textarea at bounding box center [448, 236] width 154 height 53
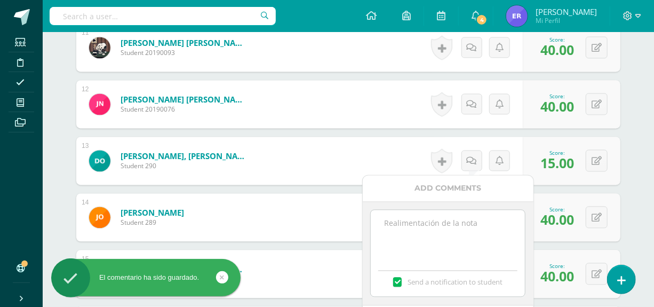
paste textarea "Hola te comento que no encontré tu video."
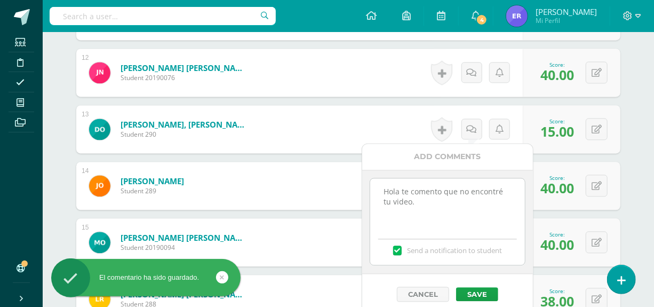
scroll to position [961, 0]
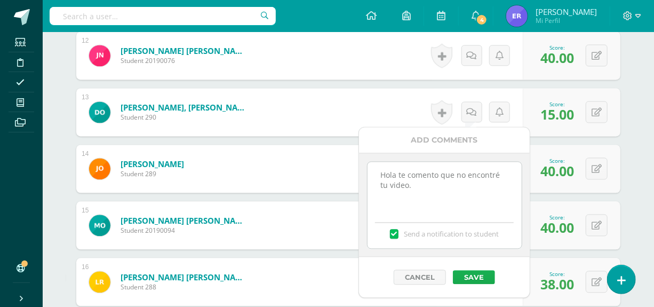
type textarea "Hola te comento que no encontré tu video."
click at [487, 279] on button "Save" at bounding box center [474, 277] width 42 height 14
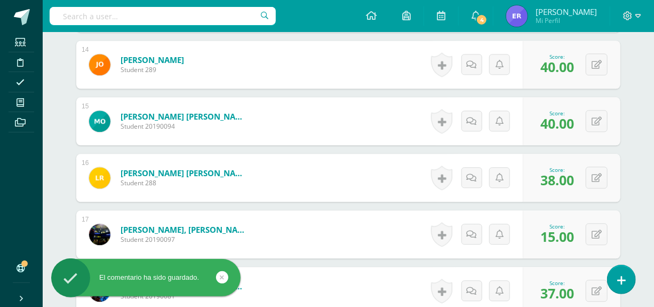
scroll to position [1107, 0]
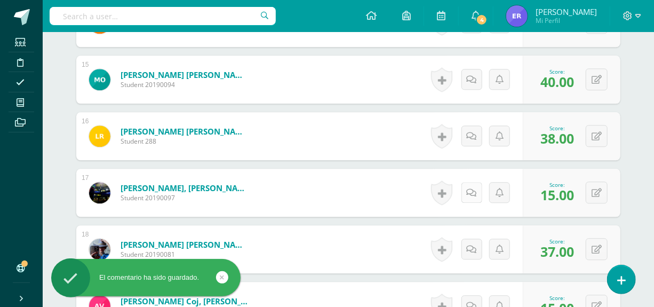
click at [470, 192] on icon at bounding box center [472, 192] width 10 height 9
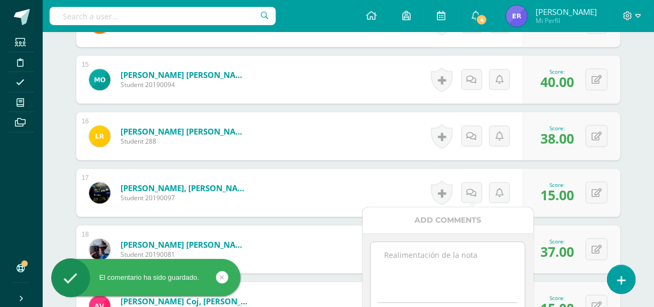
click at [460, 253] on textarea at bounding box center [448, 268] width 154 height 53
paste textarea "Hola te comento que no encontré tu video."
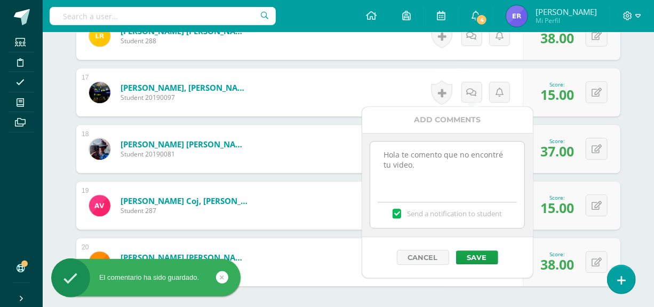
scroll to position [1253, 0]
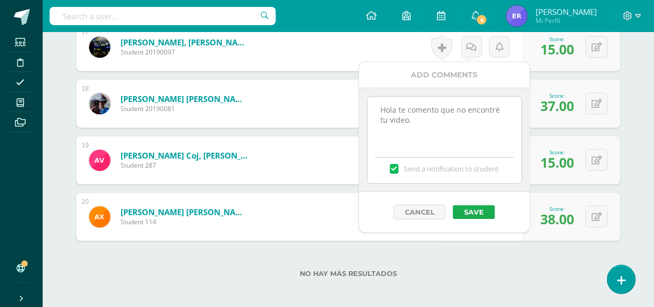
type textarea "Hola te comento que no encontré tu video."
click at [483, 210] on button "Save" at bounding box center [474, 212] width 42 height 14
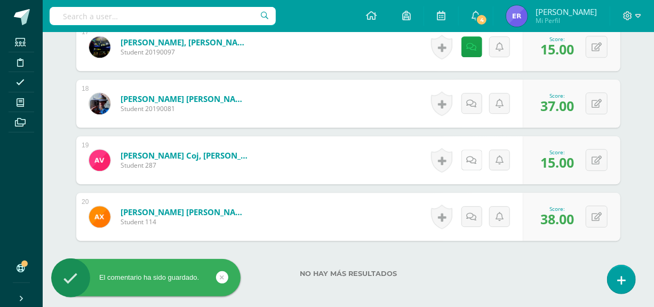
click at [472, 167] on link at bounding box center [472, 159] width 21 height 21
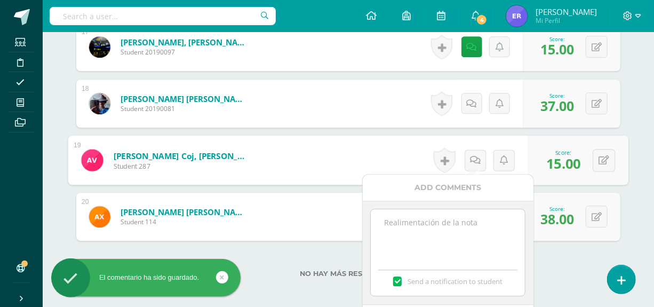
click at [444, 228] on textarea at bounding box center [448, 235] width 154 height 53
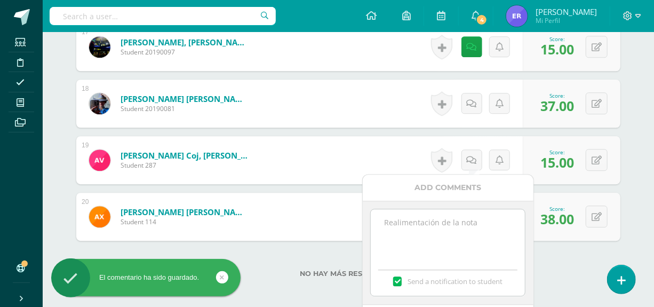
paste textarea "Hola te comento que no encontré tu video."
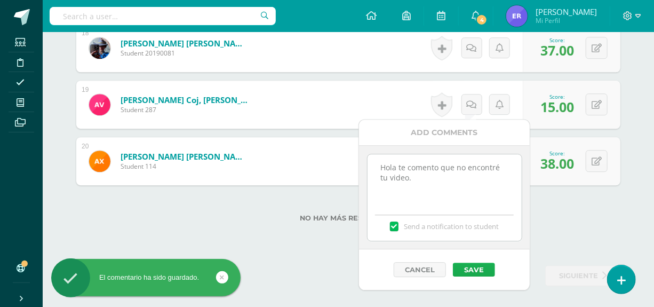
type textarea "Hola te comento que no encontré tu video."
click at [477, 266] on button "Save" at bounding box center [474, 270] width 42 height 14
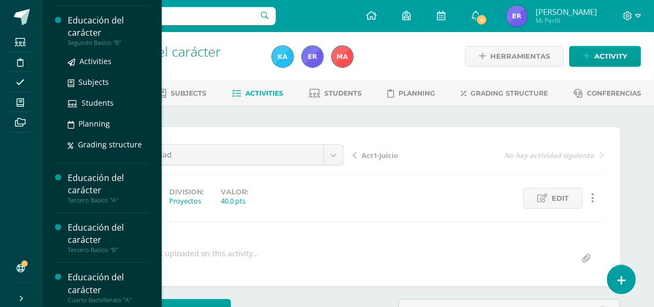
scroll to position [941, 0]
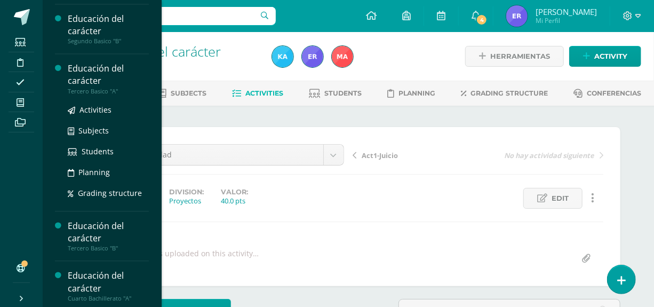
click at [88, 83] on div "Educación del carácter" at bounding box center [108, 74] width 81 height 25
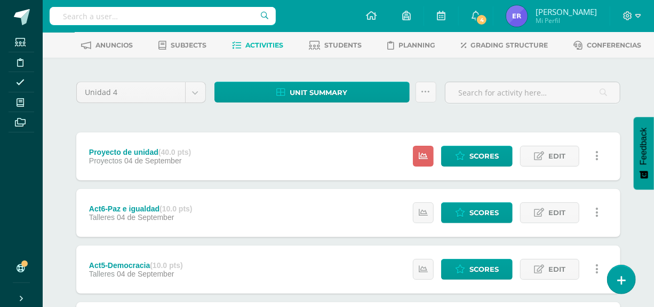
scroll to position [97, 0]
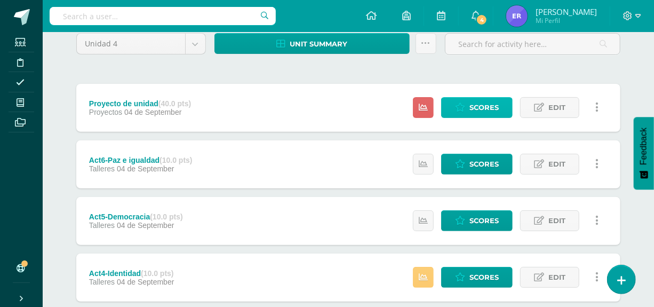
click at [465, 112] on link "Scores" at bounding box center [476, 107] width 71 height 21
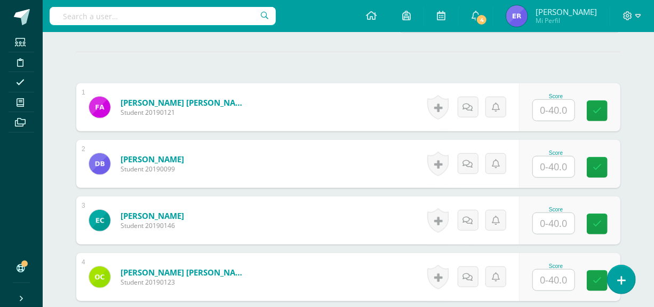
scroll to position [271, 0]
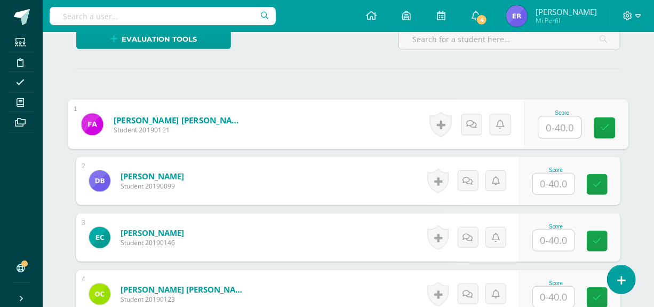
click at [541, 129] on input "text" at bounding box center [560, 127] width 43 height 21
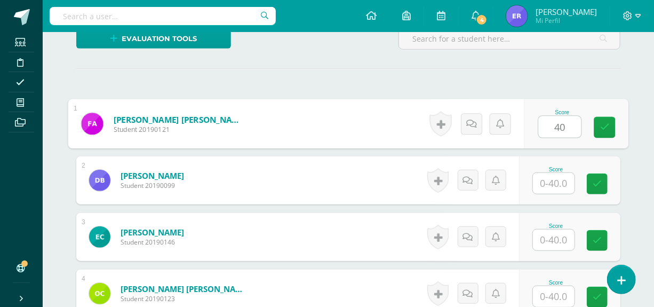
type input "40"
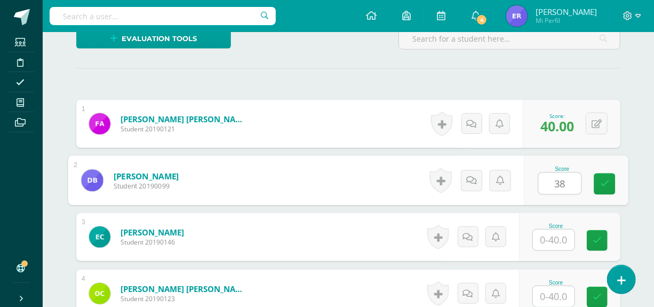
type input "38"
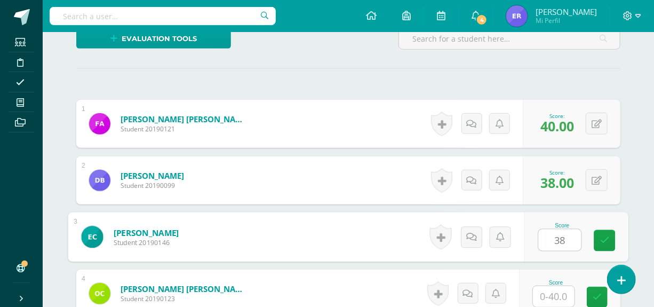
type input "38"
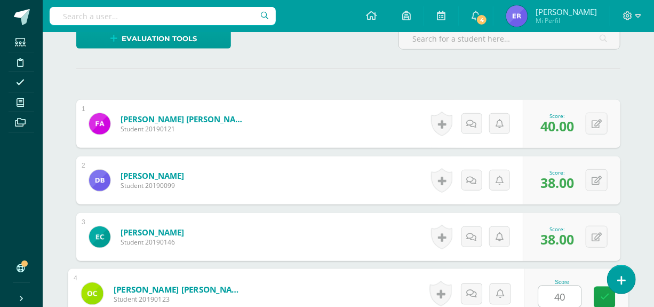
type input "40"
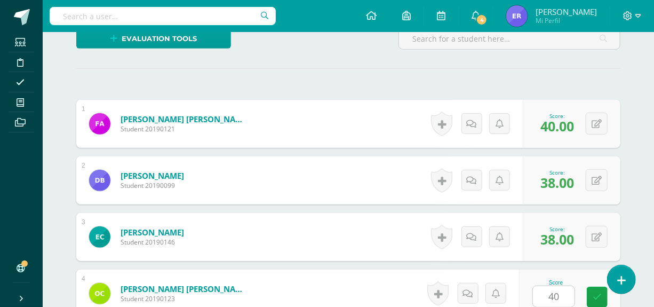
scroll to position [469, 0]
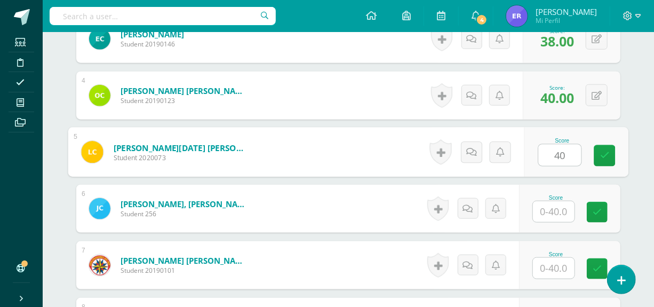
type input "40"
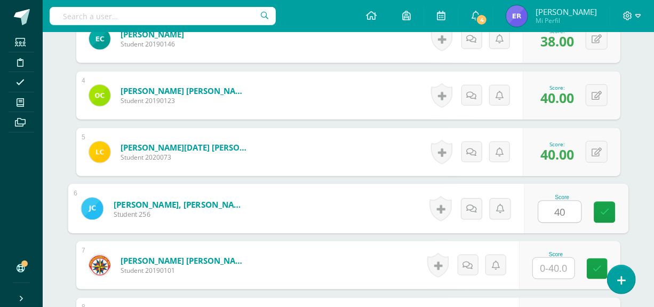
type input "40"
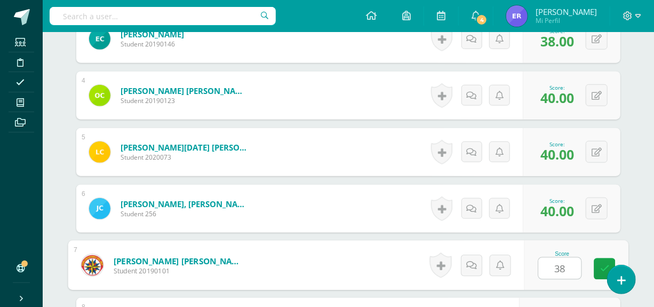
type input "38"
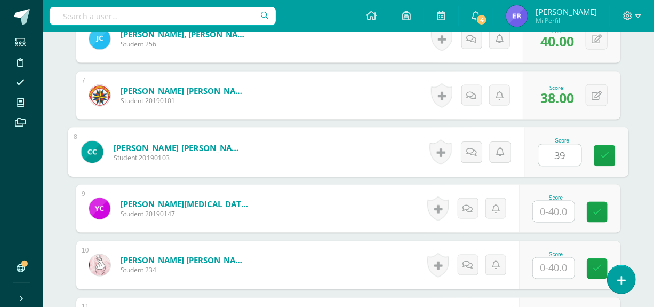
type input "39"
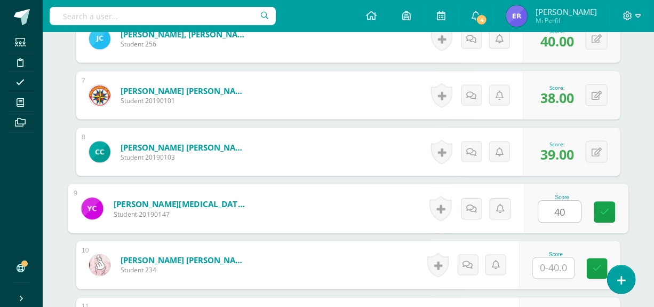
type input "40"
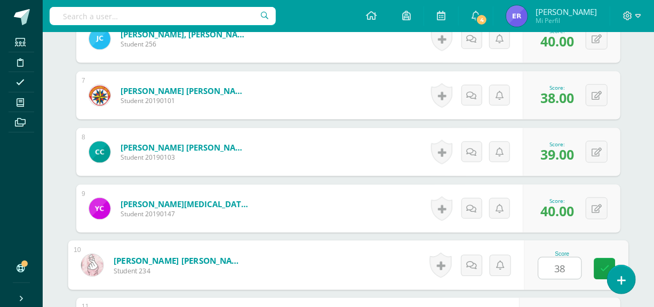
type input "38"
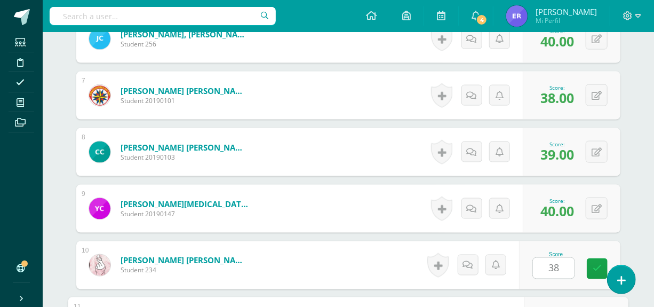
scroll to position [808, 0]
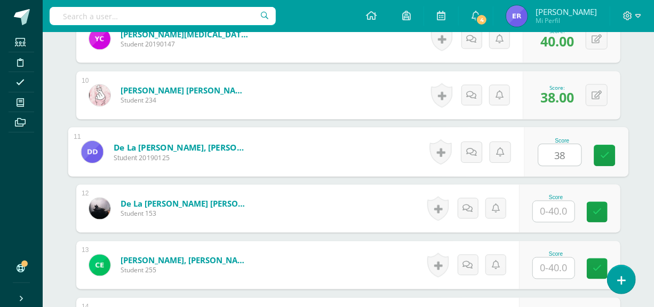
type input "38"
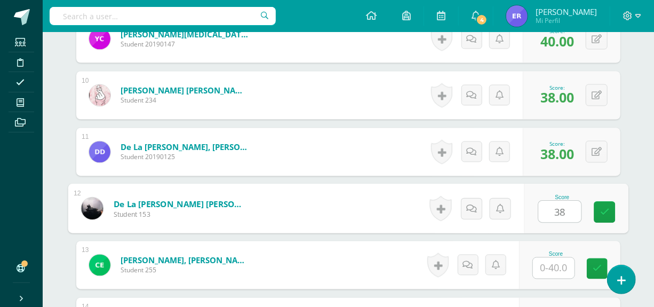
type input "38"
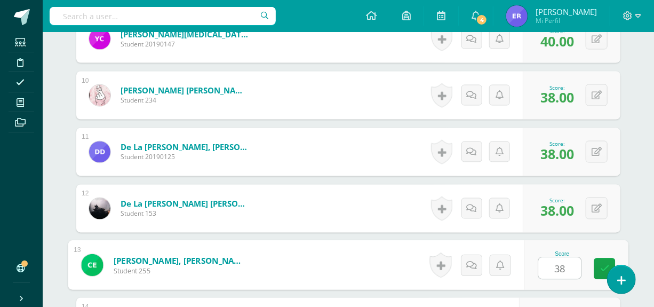
type input "38"
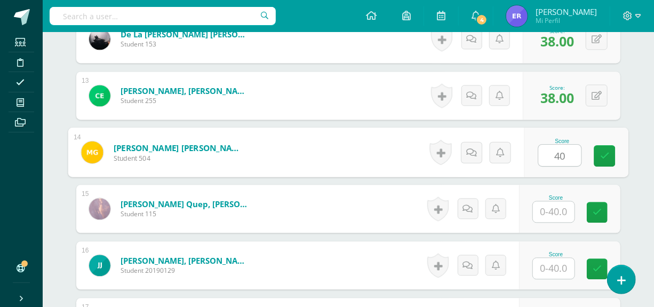
type input "40"
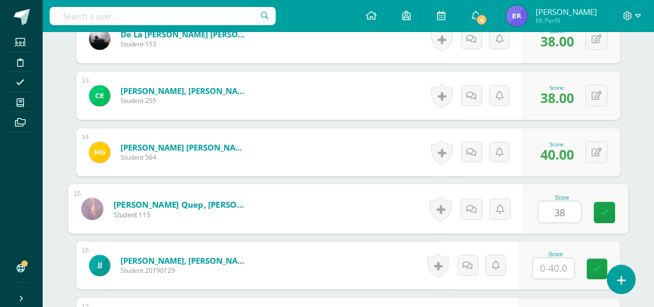
type input "38"
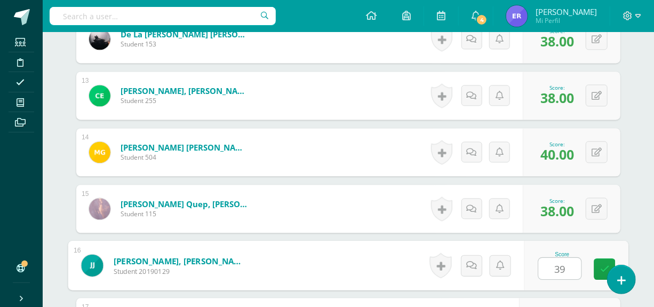
type input "39"
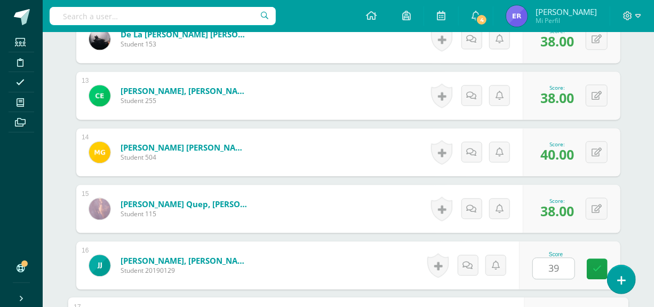
scroll to position [1139, 0]
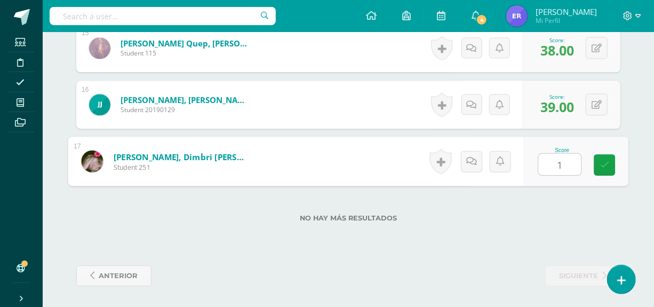
type input "15"
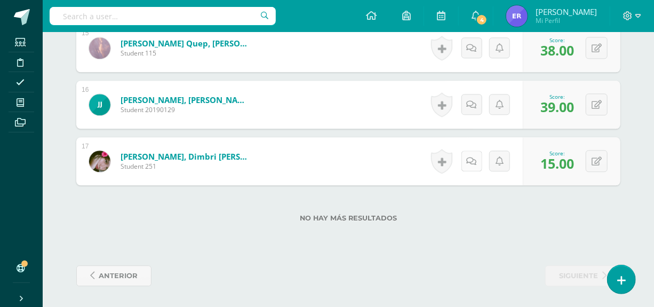
click at [473, 160] on icon at bounding box center [472, 161] width 10 height 9
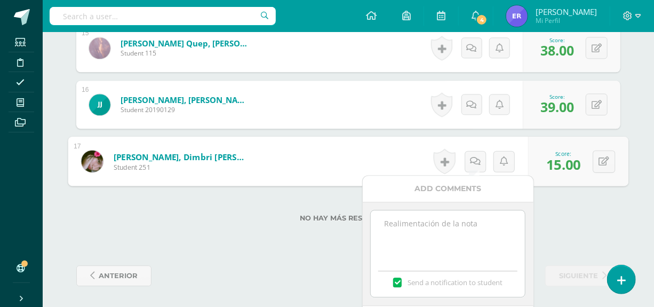
click at [425, 224] on textarea at bounding box center [448, 236] width 154 height 53
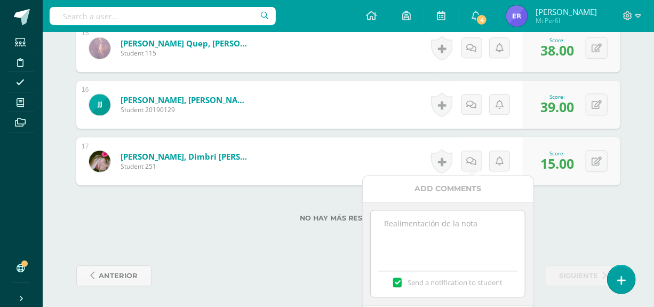
paste textarea "Hola te comento que no encontré tu video."
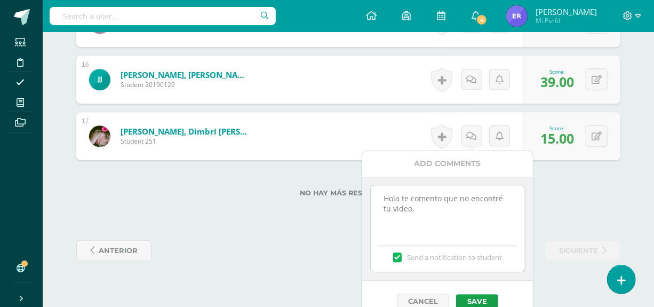
scroll to position [1178, 0]
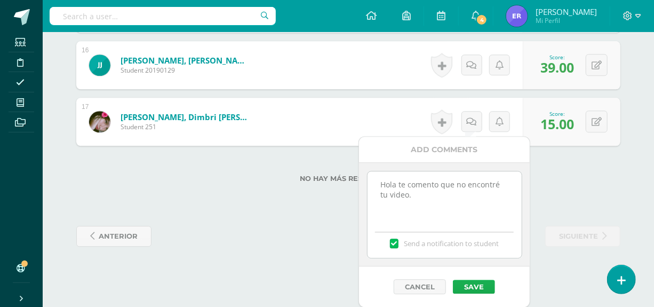
type textarea "Hola te comento que no encontré tu video."
click at [476, 285] on button "Save" at bounding box center [474, 287] width 42 height 14
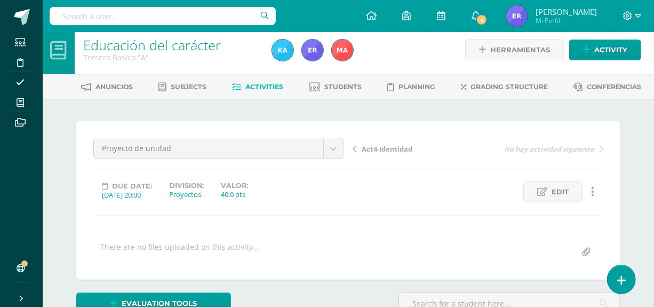
scroll to position [0, 0]
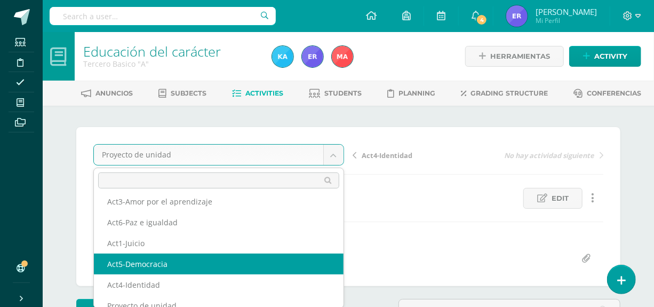
scroll to position [38, 0]
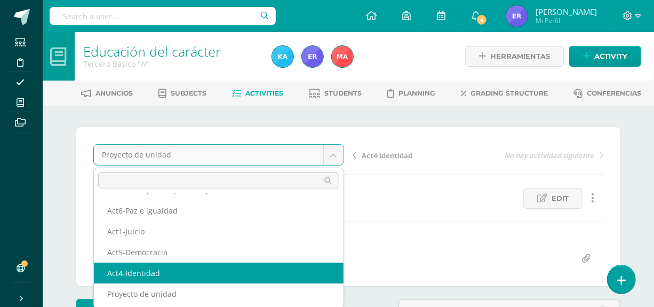
select select "/dashboard/teacher/grade-activity/124435/"
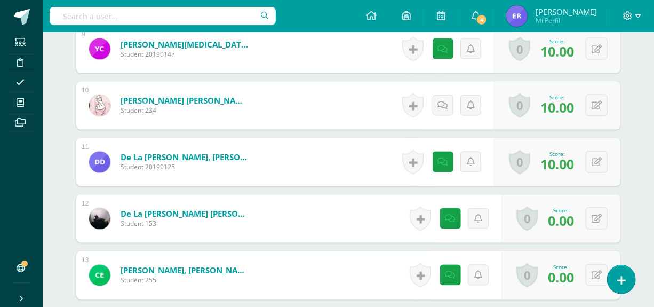
scroll to position [839, 0]
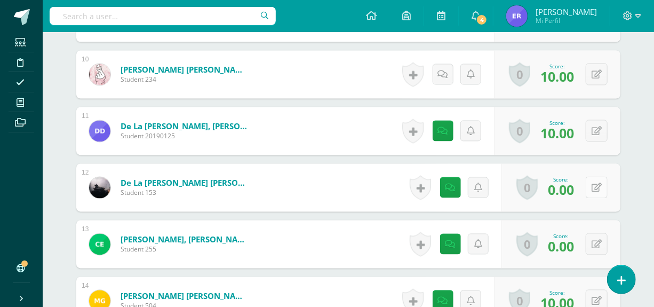
click at [596, 186] on button at bounding box center [597, 188] width 22 height 22
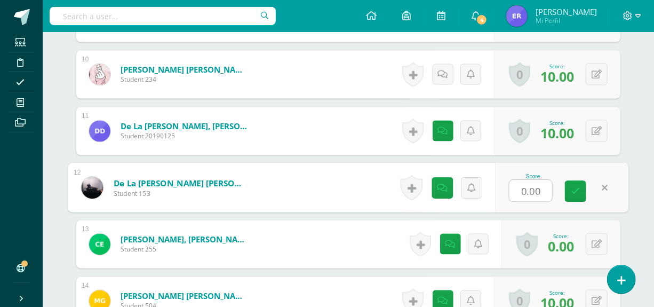
click at [525, 194] on input "0.00" at bounding box center [531, 190] width 43 height 21
click at [519, 188] on input "0.00" at bounding box center [531, 190] width 43 height 21
type input "10.00"
click at [574, 193] on icon at bounding box center [576, 191] width 10 height 9
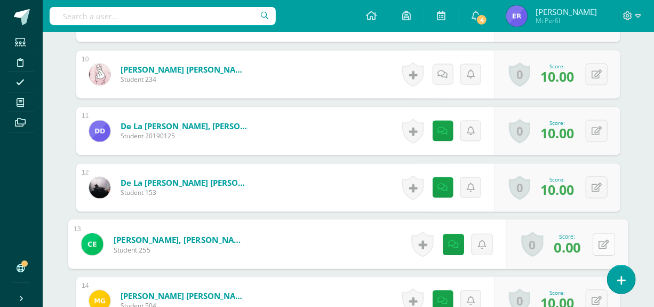
click at [595, 242] on button at bounding box center [604, 244] width 22 height 22
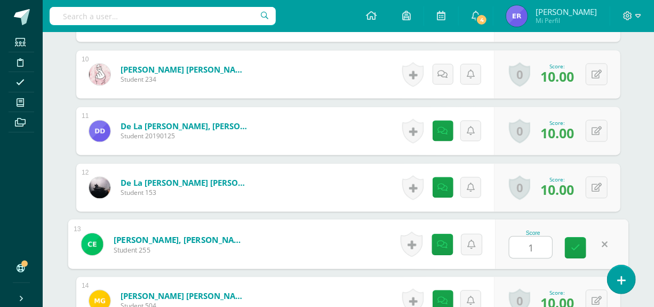
type input "10"
click at [575, 240] on link at bounding box center [575, 247] width 21 height 21
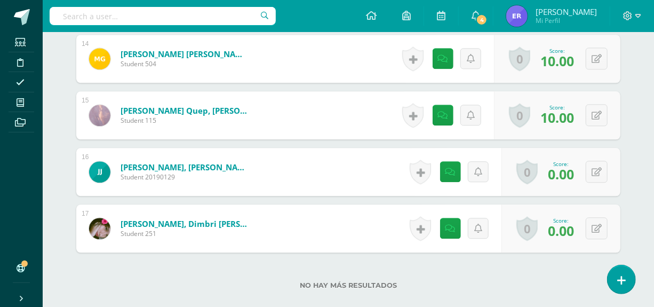
scroll to position [1082, 0]
click at [601, 224] on icon at bounding box center [597, 228] width 10 height 9
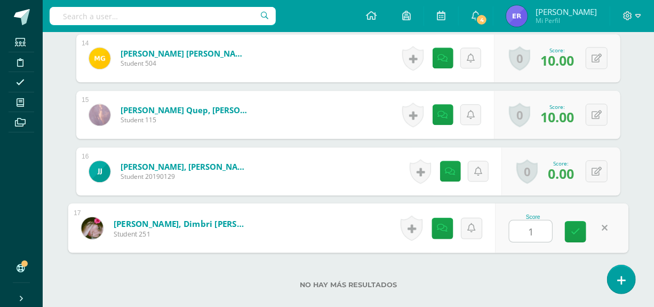
type input "10"
click at [582, 233] on link at bounding box center [575, 231] width 21 height 21
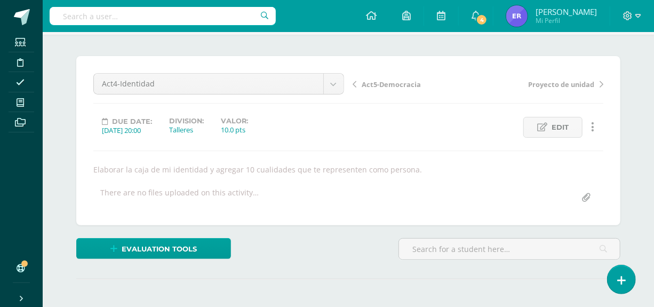
scroll to position [48, 0]
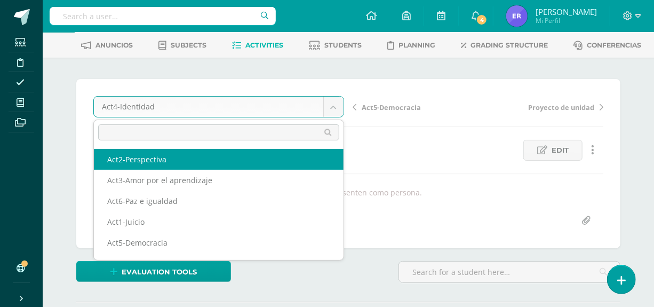
scroll to position [38, 0]
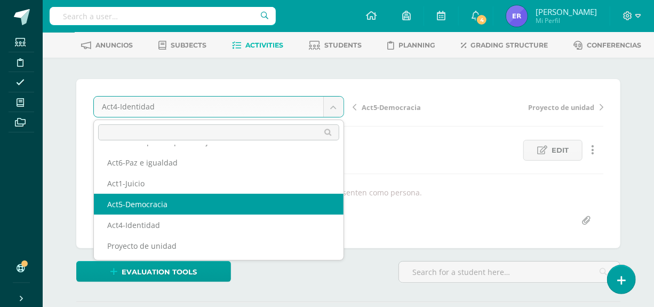
select select "/dashboard/teacher/grade-activity/124443/"
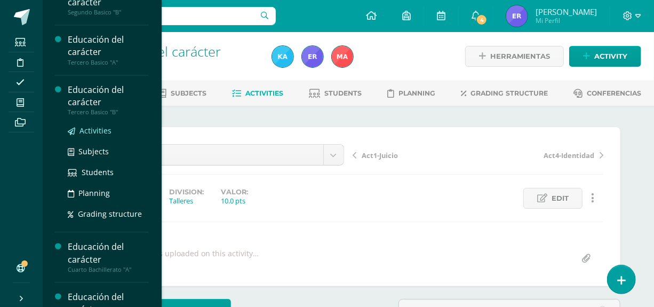
scroll to position [990, 0]
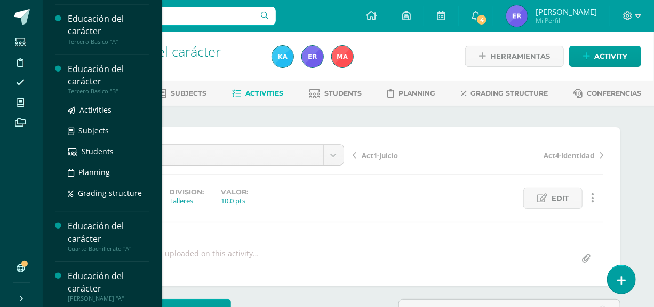
click at [88, 88] on div "Educación del carácter" at bounding box center [108, 75] width 81 height 25
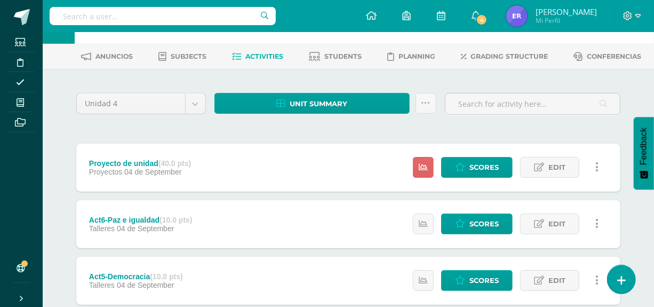
scroll to position [145, 0]
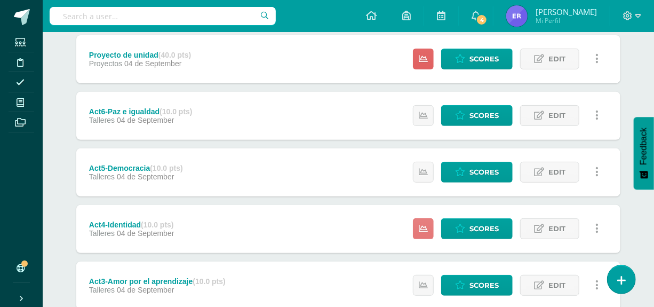
click at [425, 230] on icon at bounding box center [423, 228] width 9 height 9
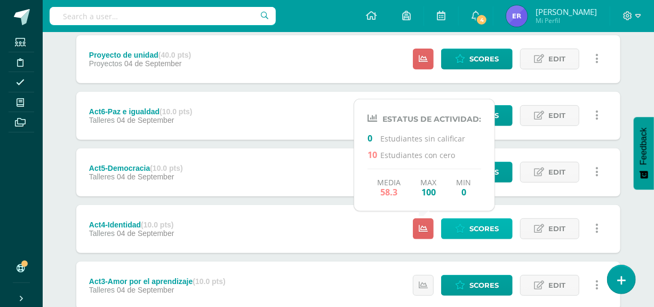
click at [466, 229] on link "Scores" at bounding box center [476, 228] width 71 height 21
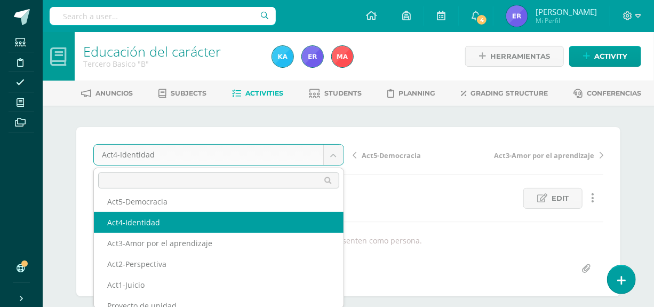
scroll to position [38, 0]
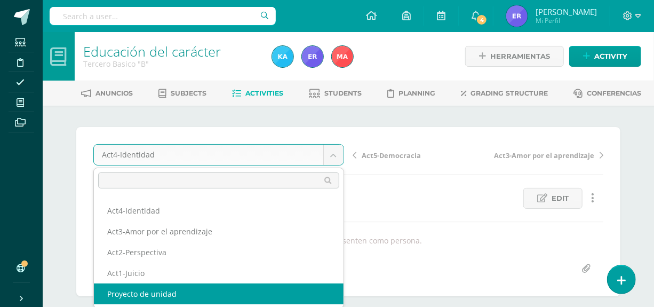
select select "/dashboard/teacher/grade-activity/124459/"
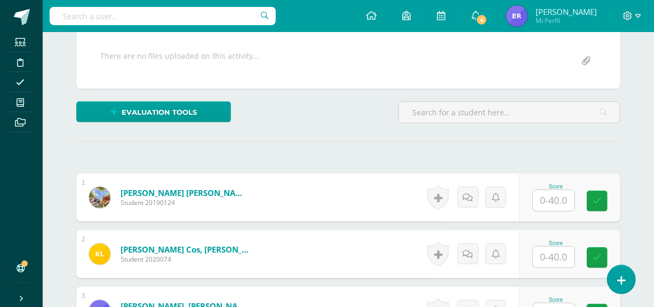
scroll to position [198, 0]
